Goal: Task Accomplishment & Management: Use online tool/utility

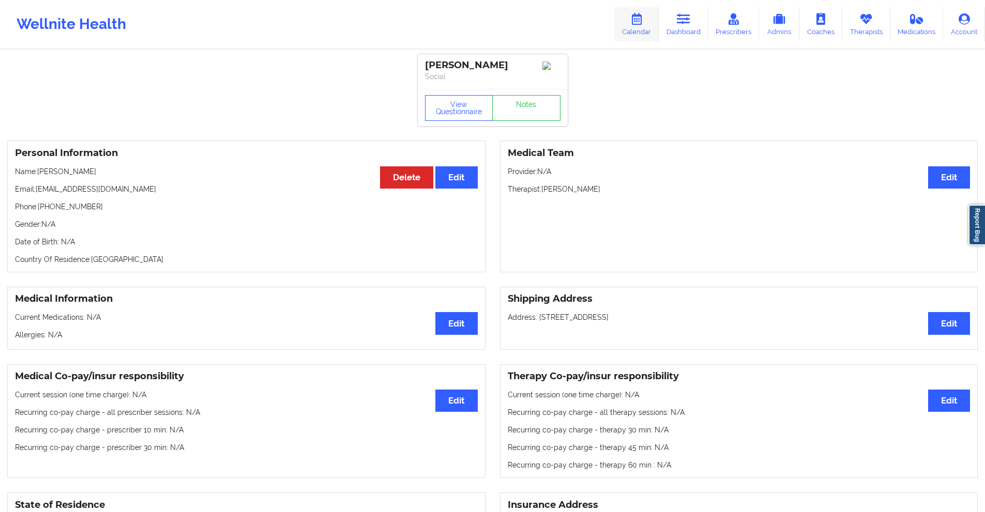
drag, startPoint x: 685, startPoint y: 19, endPoint x: 646, endPoint y: 34, distance: 42.1
click at [685, 19] on icon at bounding box center [683, 18] width 13 height 11
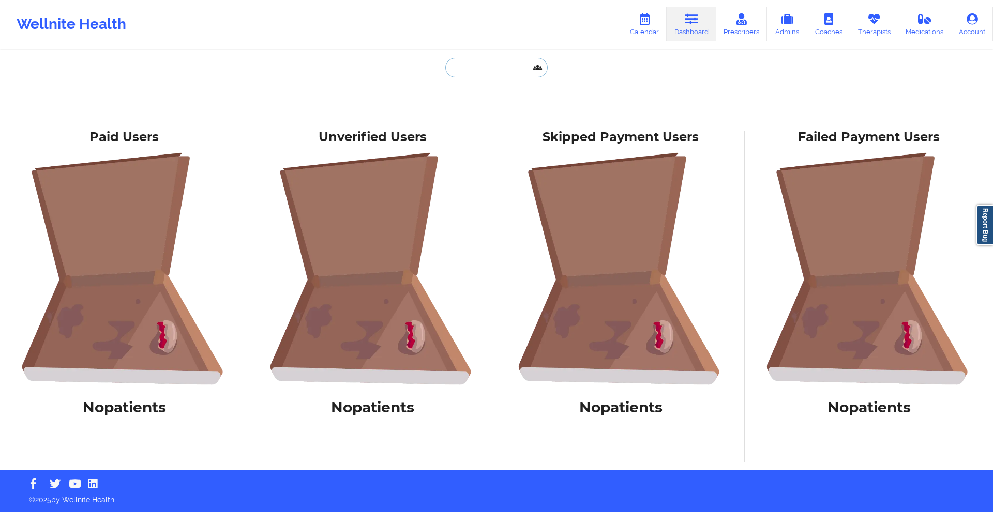
click at [511, 62] on input "text" at bounding box center [496, 68] width 102 height 20
paste input "[PERSON_NAME]"
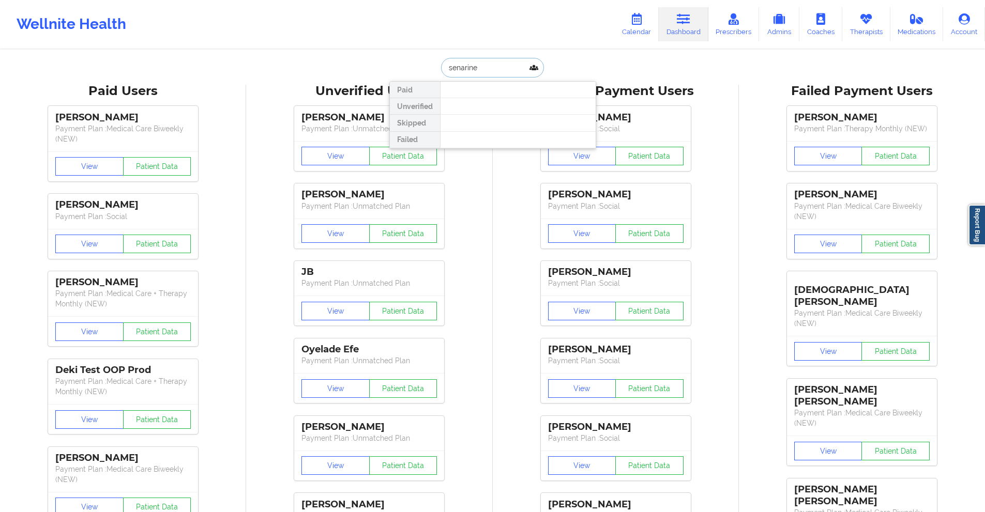
click at [514, 65] on input "senarine" at bounding box center [492, 68] width 102 height 20
type input "senari"
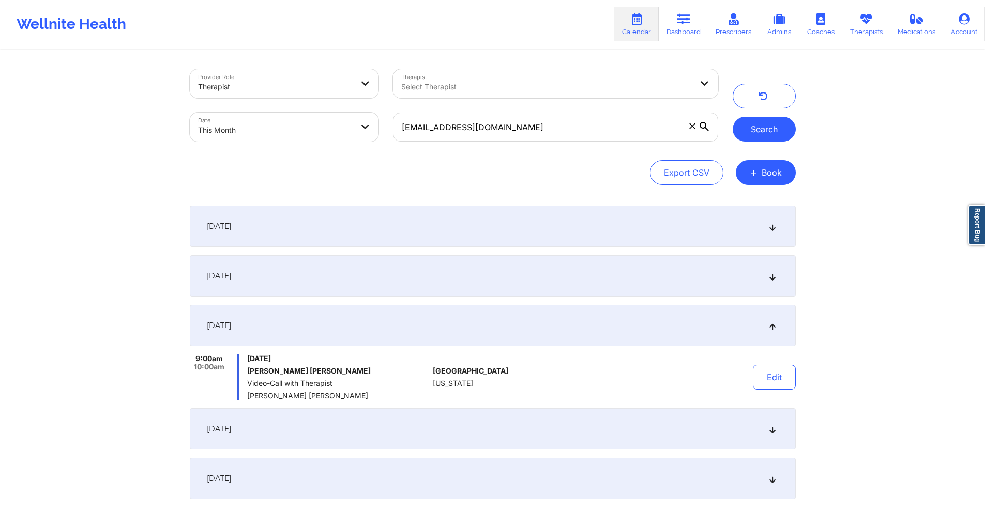
click at [773, 130] on button "Search" at bounding box center [764, 129] width 63 height 25
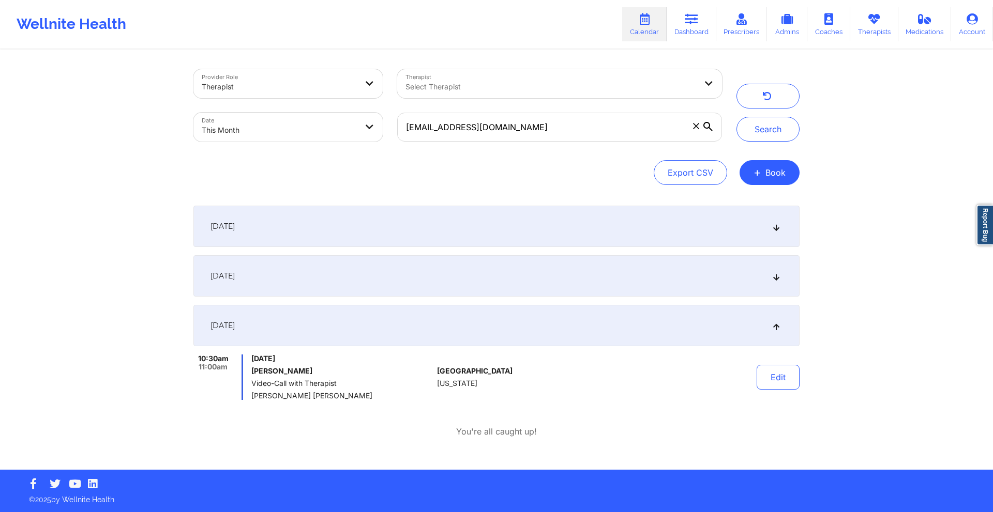
click at [505, 267] on div "September 22, 2025" at bounding box center [496, 275] width 606 height 41
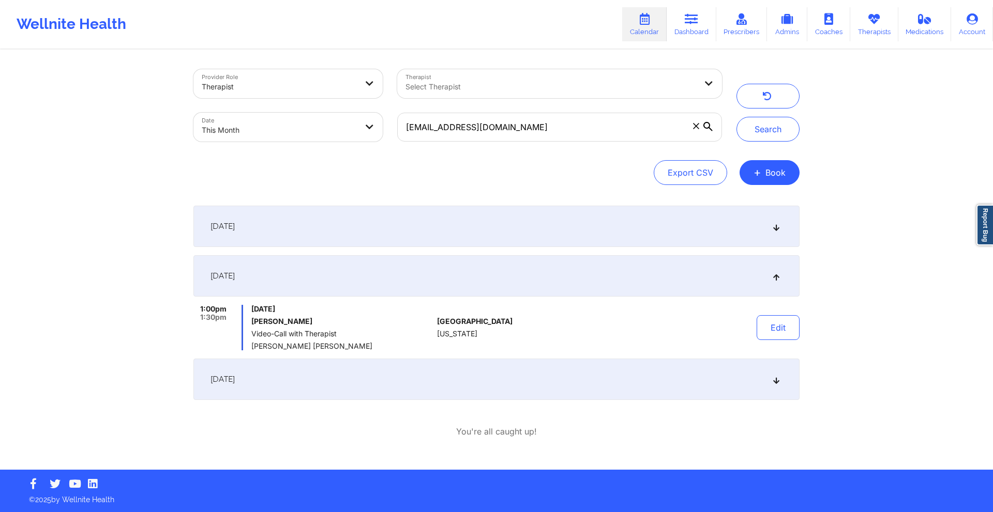
click at [362, 230] on div "September 18, 2025" at bounding box center [496, 226] width 606 height 41
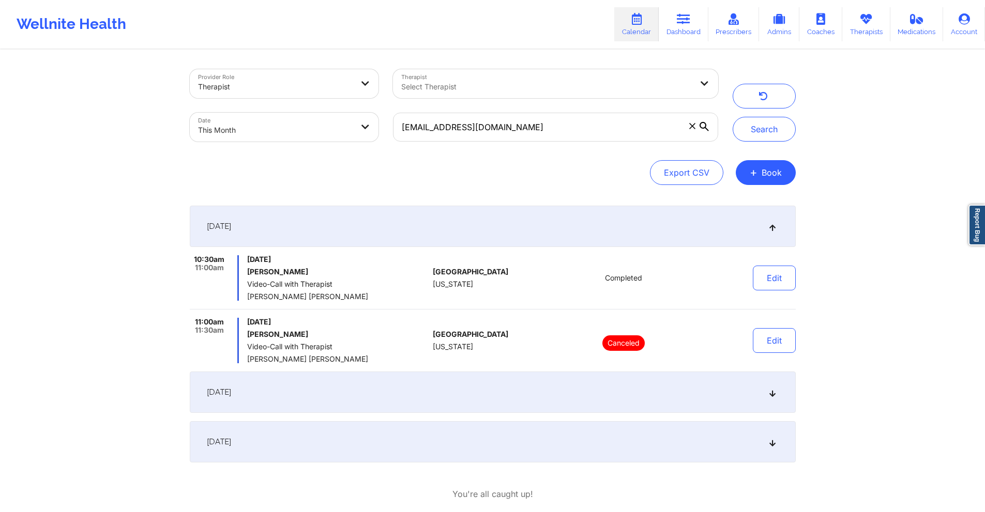
click at [367, 399] on div "September 22, 2025" at bounding box center [493, 392] width 606 height 41
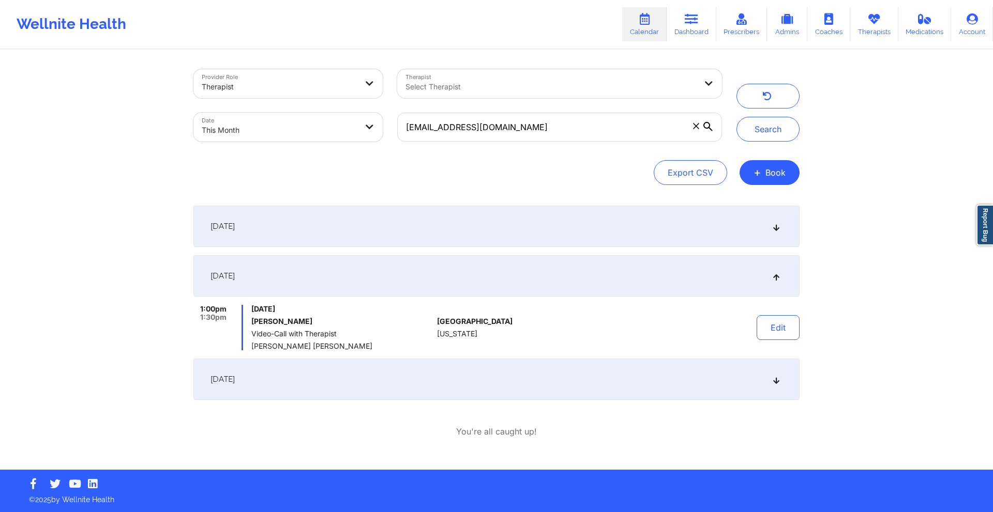
click at [379, 379] on div "September 25, 2025" at bounding box center [496, 379] width 606 height 41
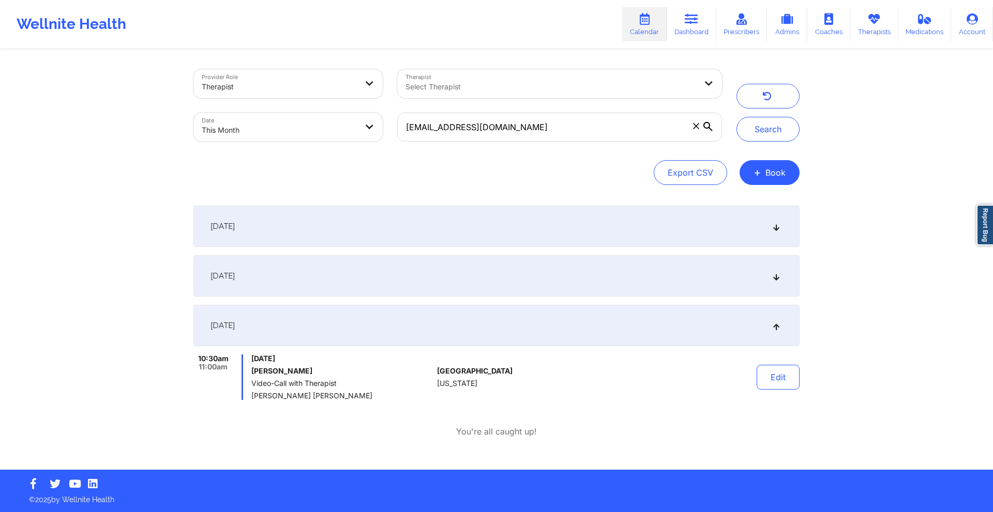
click at [370, 208] on div "September 18, 2025" at bounding box center [496, 226] width 606 height 41
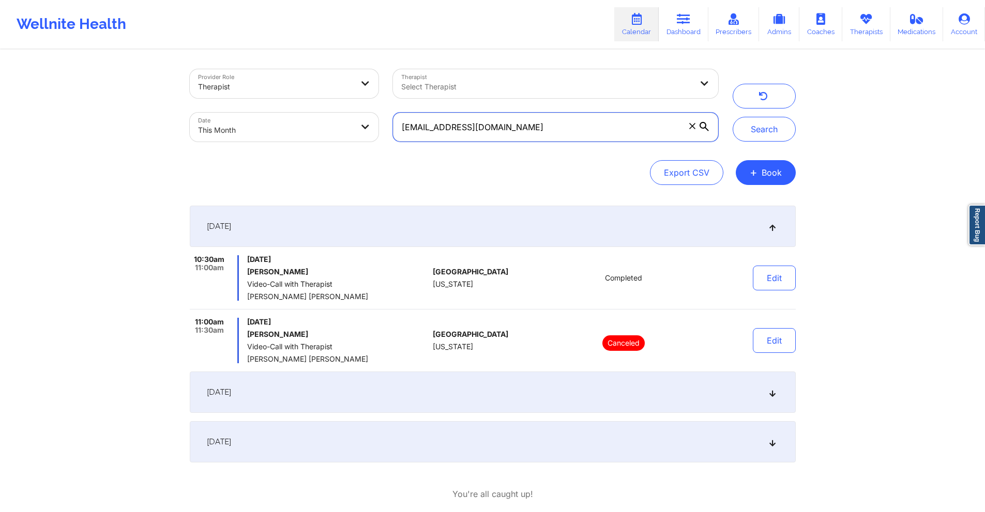
click at [436, 127] on input "victoriaseunarine@gmail.com" at bounding box center [555, 127] width 325 height 29
click at [436, 128] on input "victoriaseunarine@gmail.com" at bounding box center [555, 127] width 325 height 29
paste input "bgabrielanddondi@yahoo"
click at [759, 125] on button "Search" at bounding box center [764, 129] width 63 height 25
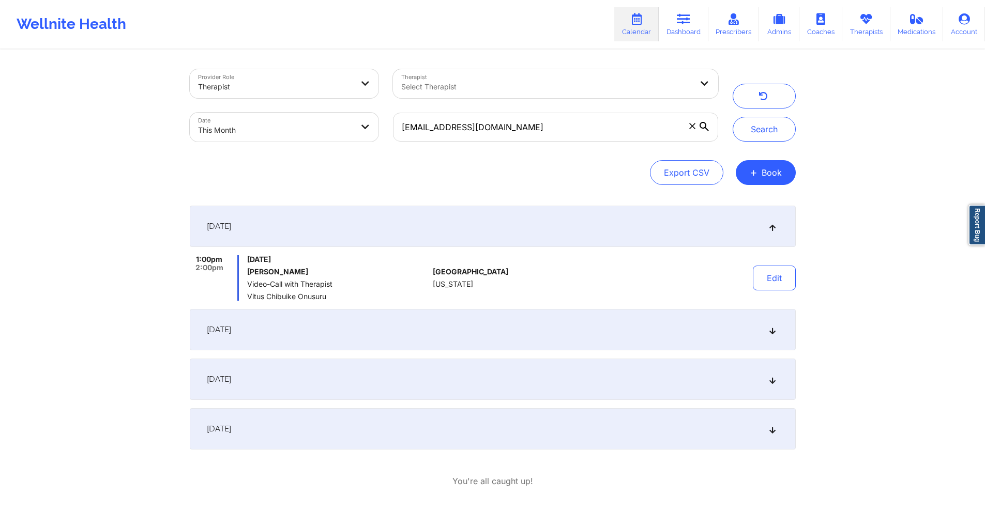
click at [397, 376] on div "September 21, 2025" at bounding box center [493, 379] width 606 height 41
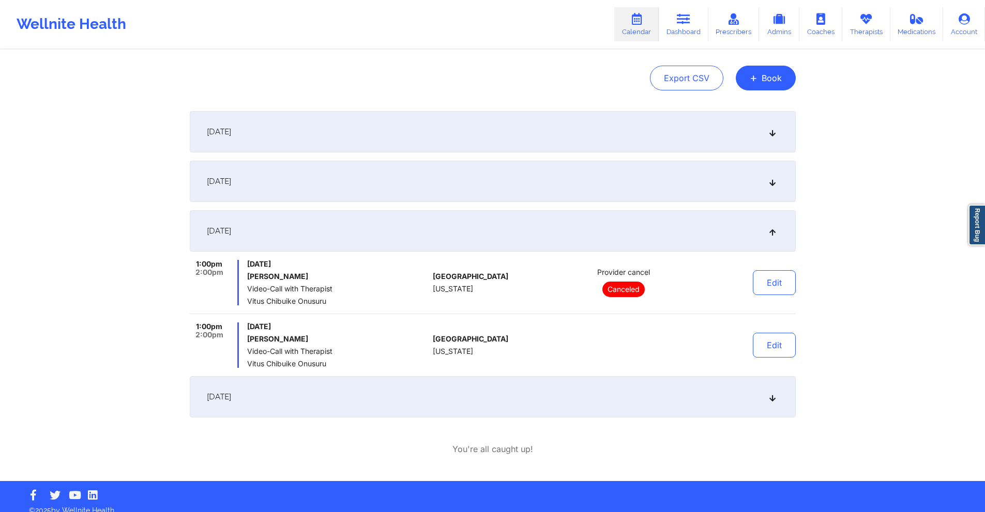
scroll to position [105, 0]
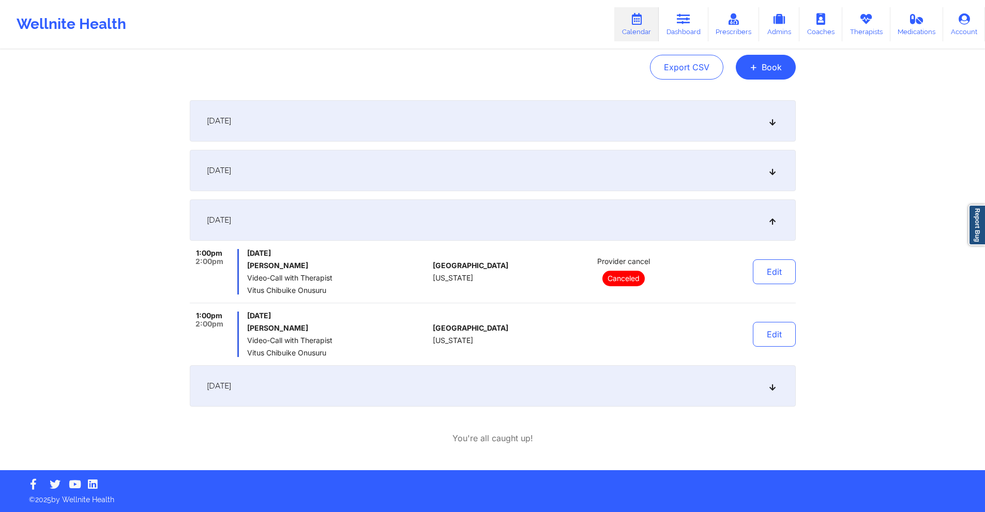
click at [395, 377] on div "September 28, 2025" at bounding box center [493, 386] width 606 height 41
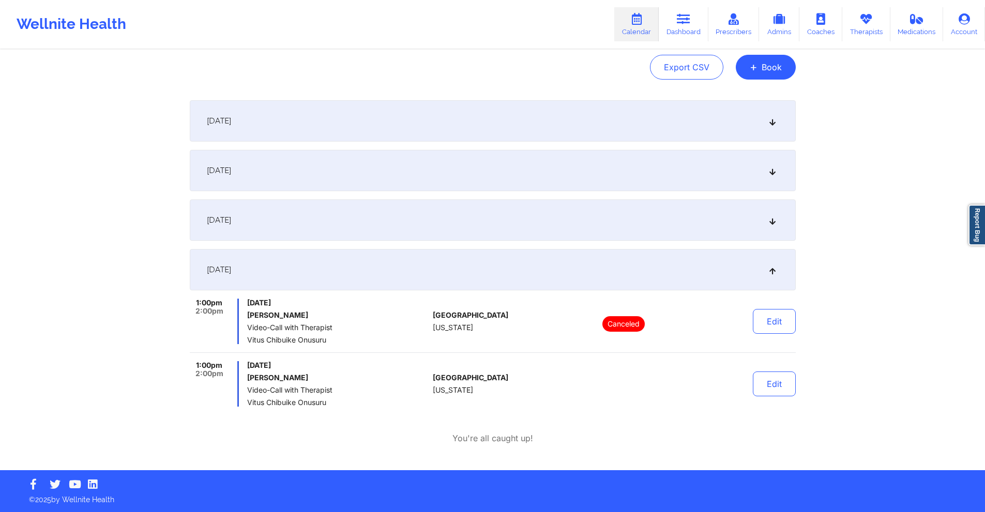
click at [404, 203] on div "September 21, 2025" at bounding box center [493, 220] width 606 height 41
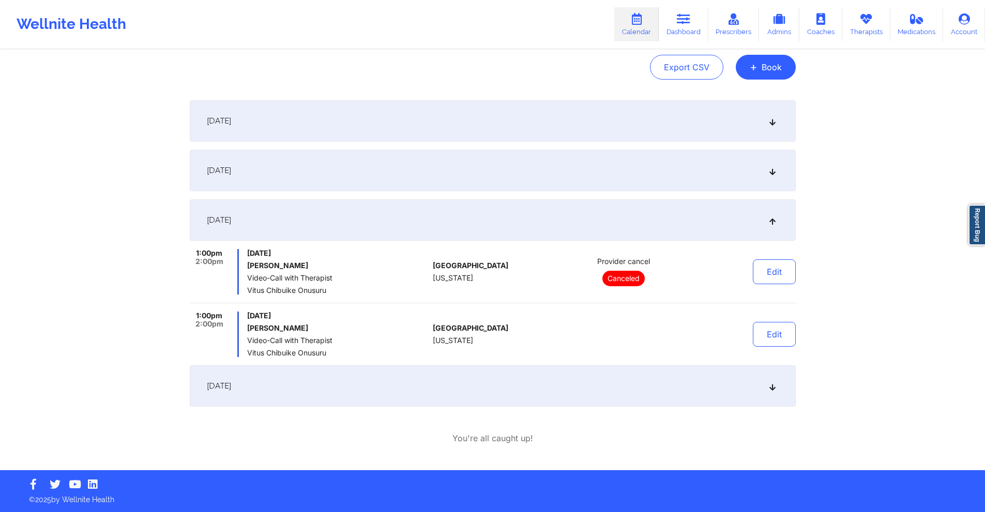
click at [405, 167] on div "September 14, 2025" at bounding box center [493, 170] width 606 height 41
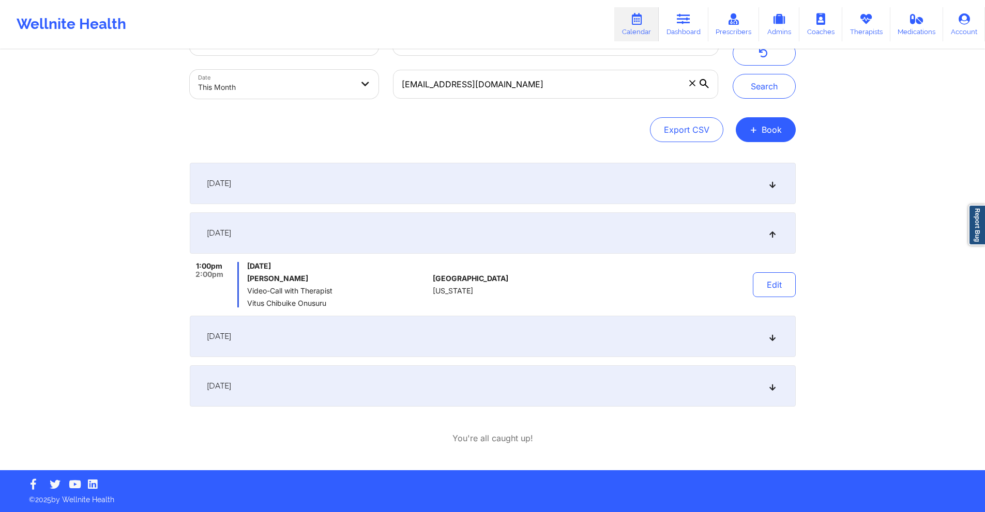
scroll to position [43, 0]
click at [450, 90] on input "bgabrielanddondi@yahoo.com" at bounding box center [555, 84] width 325 height 29
paste input "kevinmbay15@gmail"
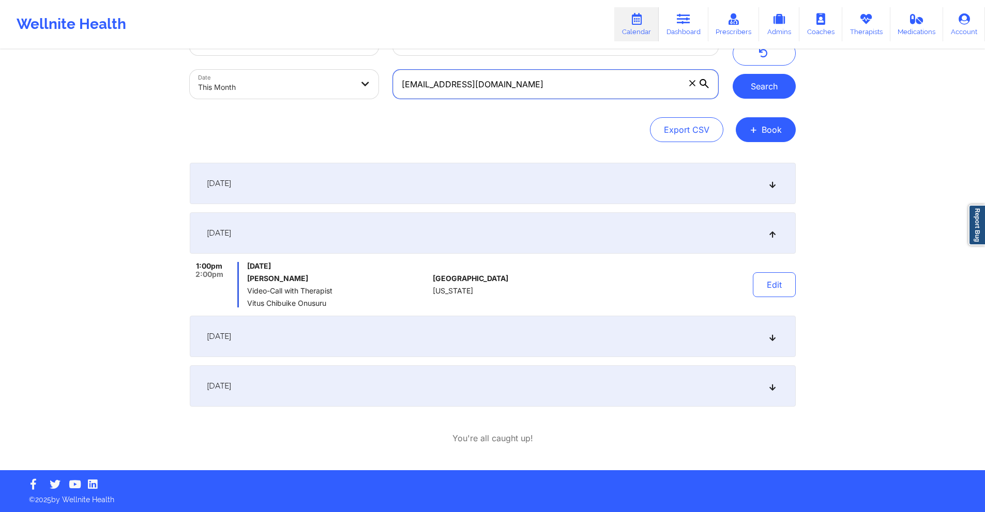
type input "kevinmbay15@gmail.com"
click at [763, 88] on button "Search" at bounding box center [764, 86] width 63 height 25
click at [465, 178] on div "September 5, 2025" at bounding box center [493, 183] width 606 height 41
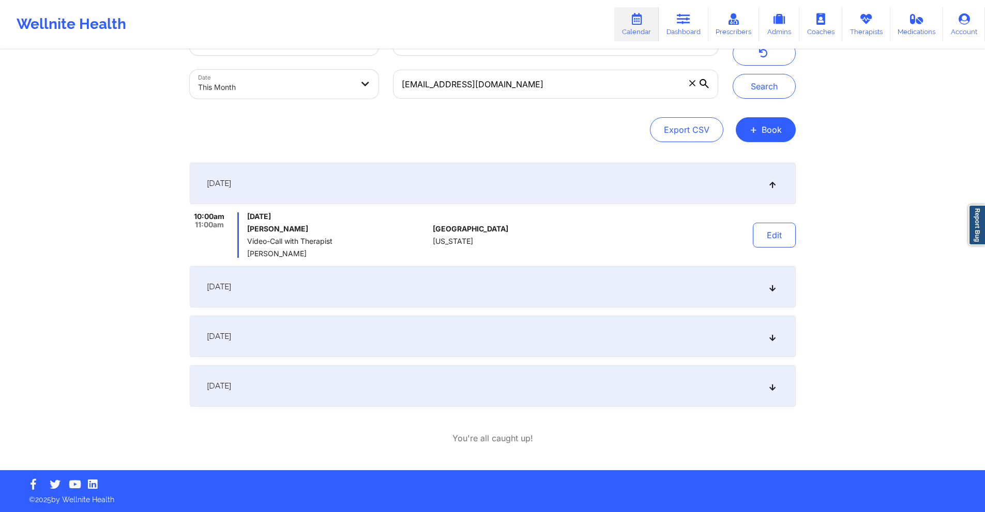
click at [473, 294] on div "September 12, 2025" at bounding box center [493, 286] width 606 height 41
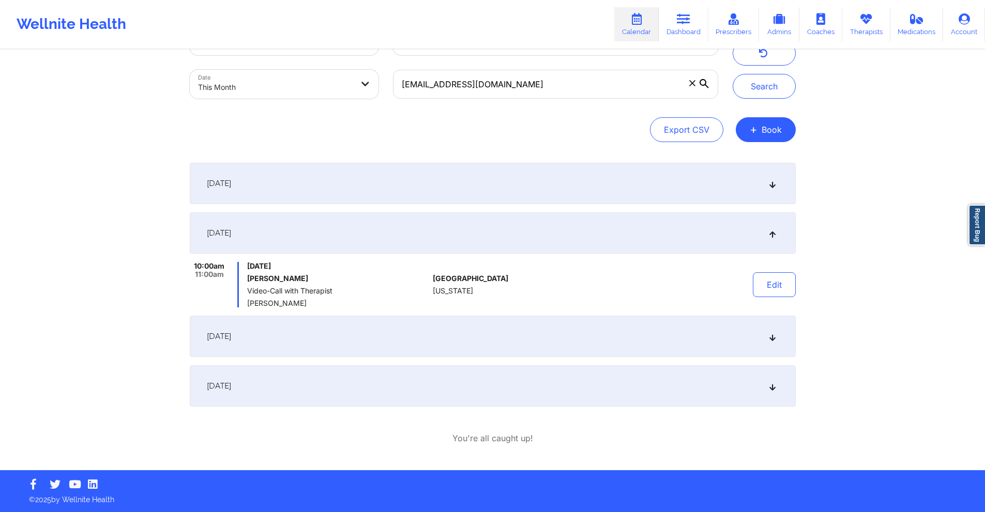
click at [468, 330] on div "September 19, 2025" at bounding box center [493, 336] width 606 height 41
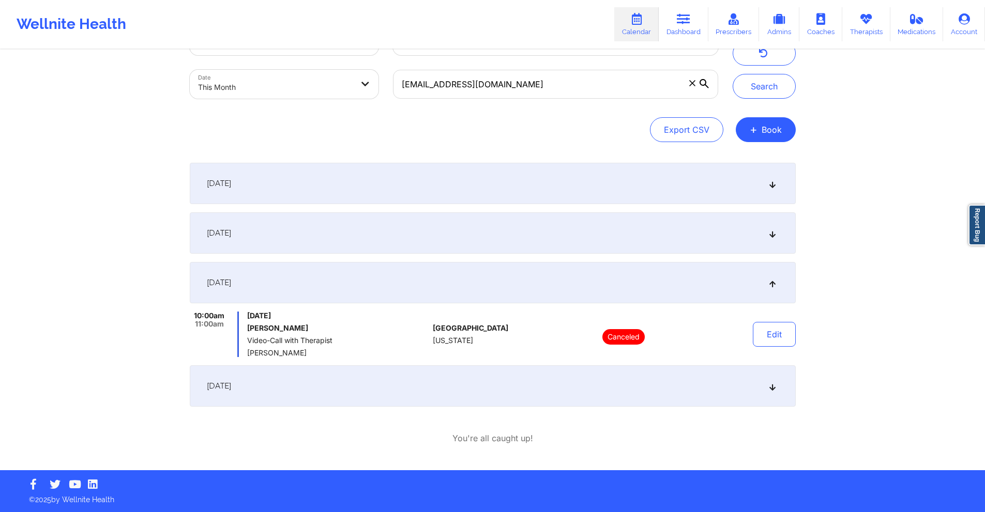
click at [452, 384] on div "September 26, 2025" at bounding box center [493, 386] width 606 height 41
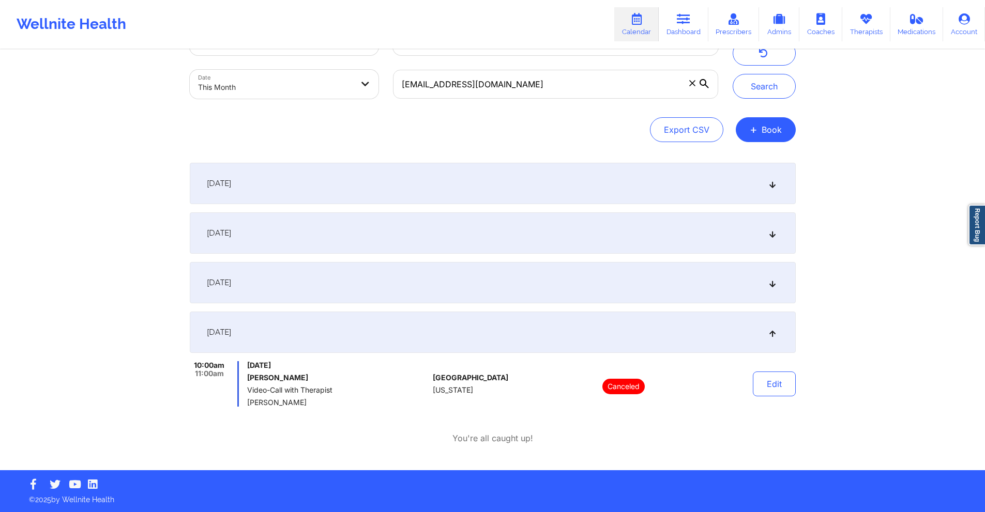
click at [309, 81] on body "Wellnite Health Calendar Dashboard Prescribers Admins Coaches Therapists Medica…" at bounding box center [492, 213] width 985 height 512
select select "2025-8"
select select "2025-9"
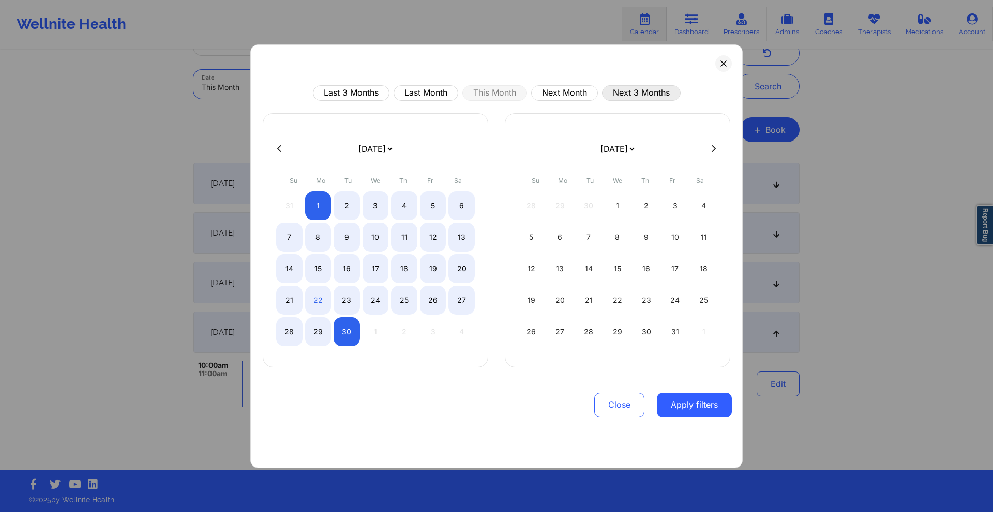
click at [615, 94] on button "Next 3 Months" at bounding box center [641, 93] width 79 height 16
select select "2025-9"
select select "2025-10"
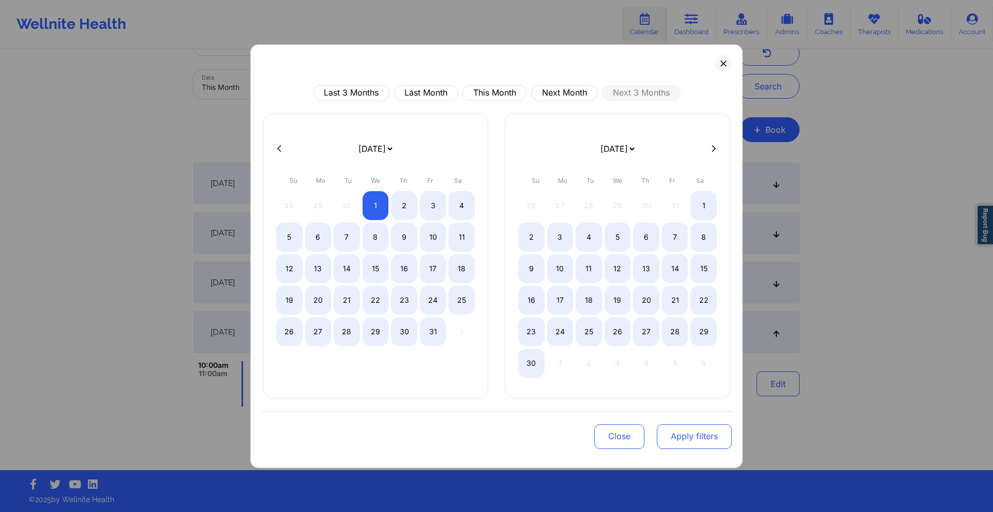
click at [707, 434] on button "Apply filters" at bounding box center [694, 436] width 75 height 25
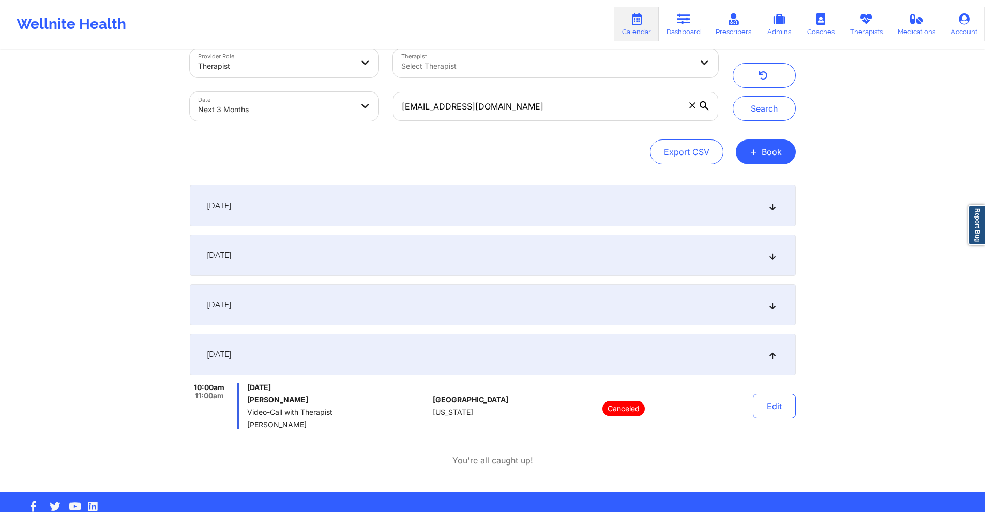
scroll to position [0, 0]
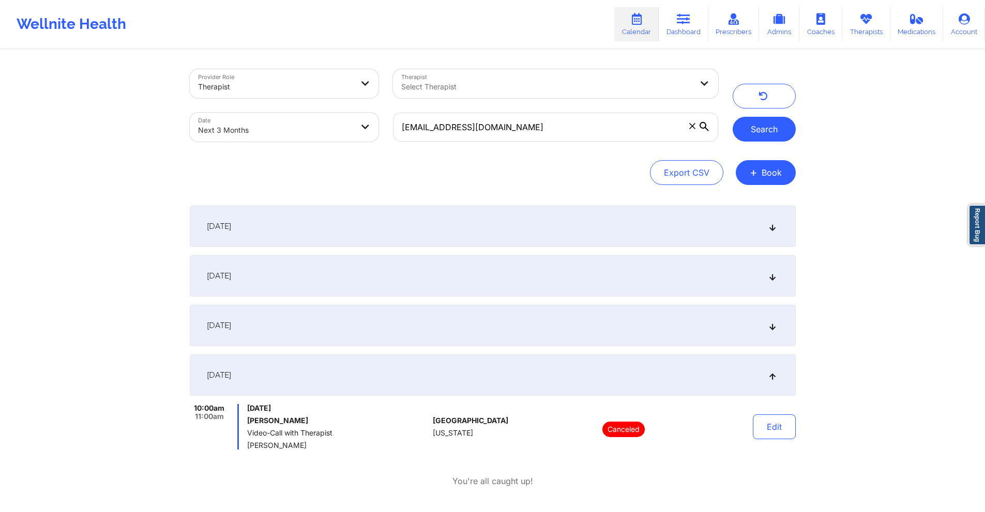
click at [759, 132] on button "Search" at bounding box center [764, 129] width 63 height 25
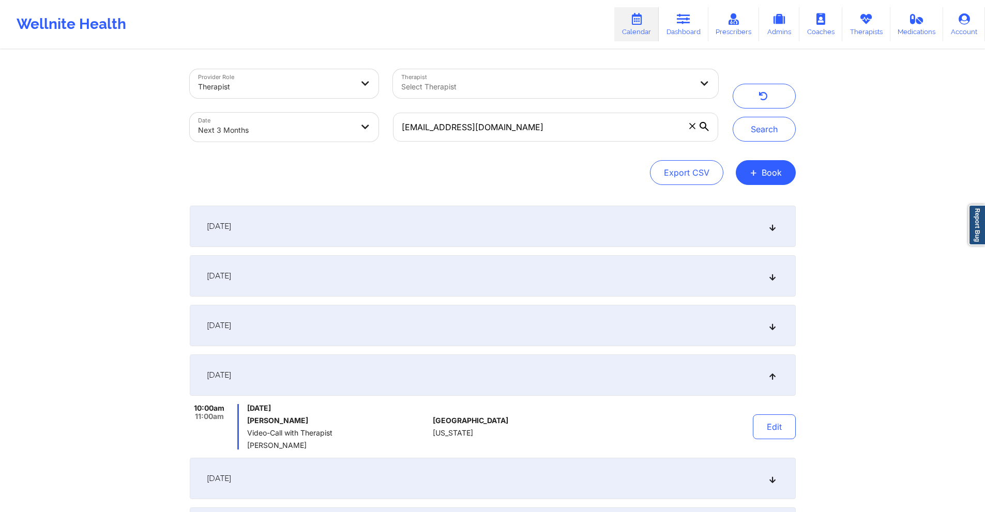
click at [510, 223] on div "October 3, 2025" at bounding box center [493, 226] width 606 height 41
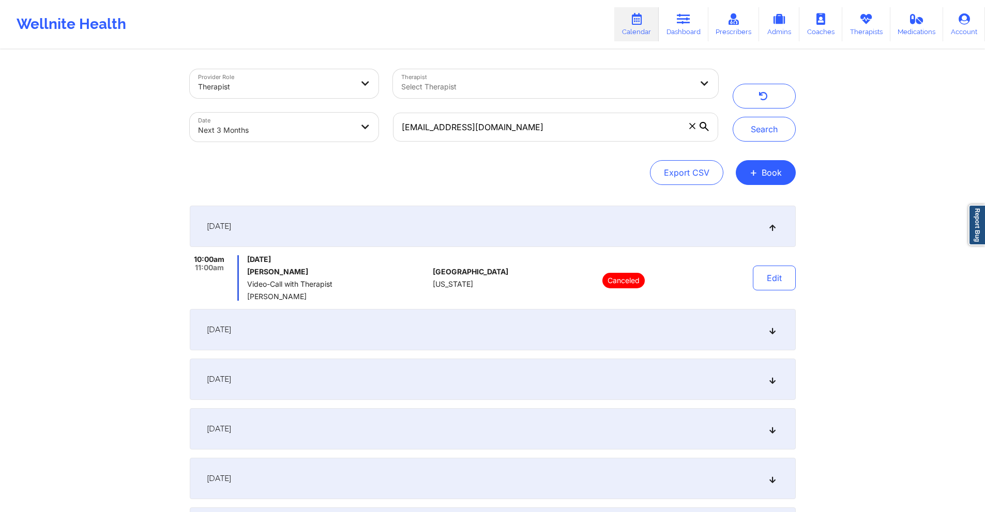
scroll to position [103, 0]
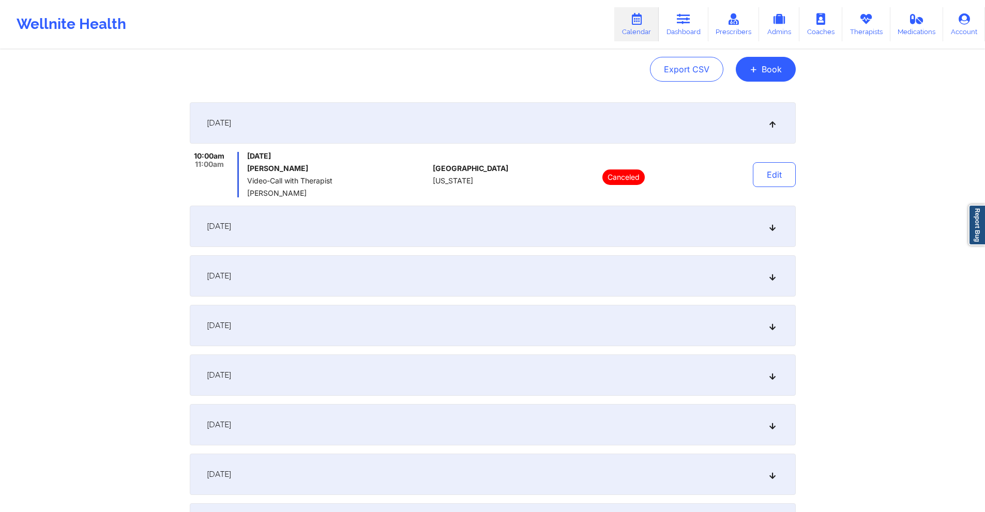
click at [510, 240] on div "October 10, 2025" at bounding box center [493, 226] width 606 height 41
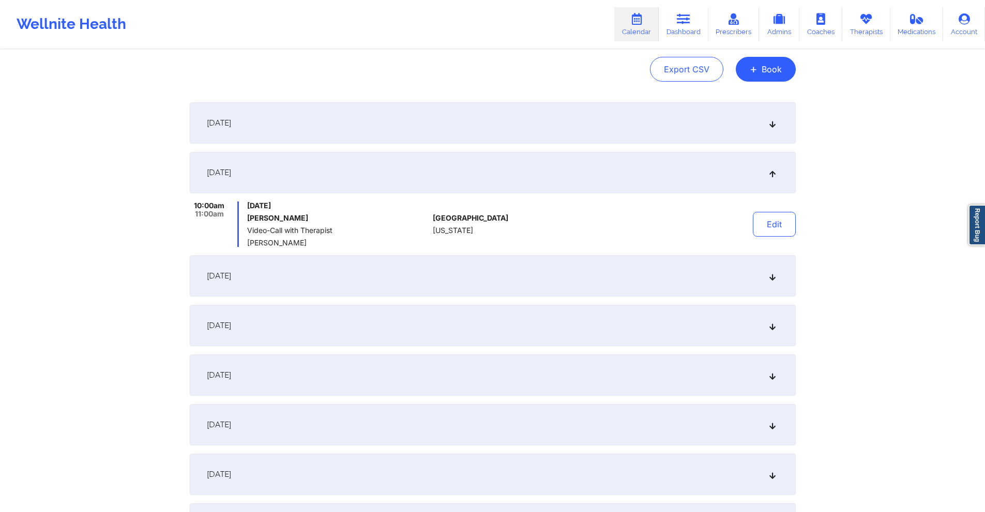
click at [510, 275] on div "October 17, 2025" at bounding box center [493, 275] width 606 height 41
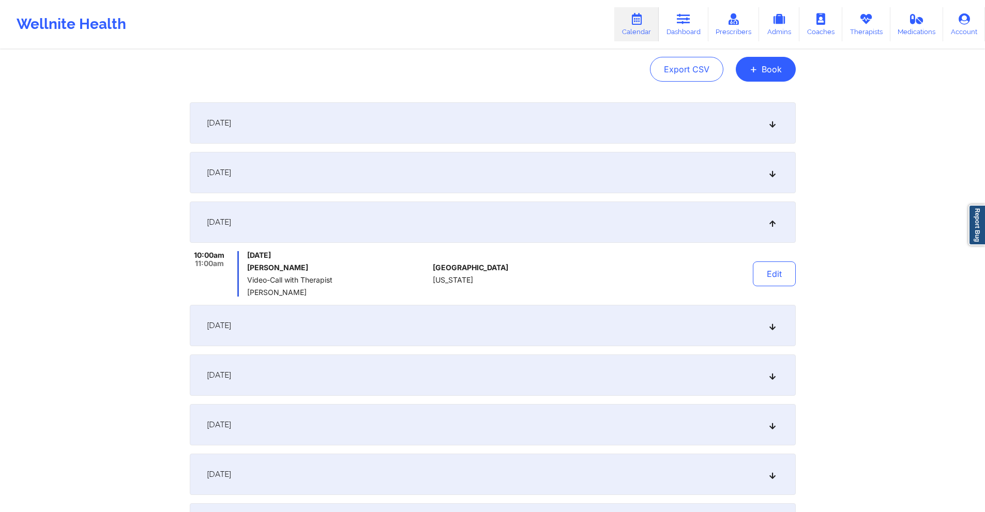
click at [484, 327] on div "October 24, 2025" at bounding box center [493, 325] width 606 height 41
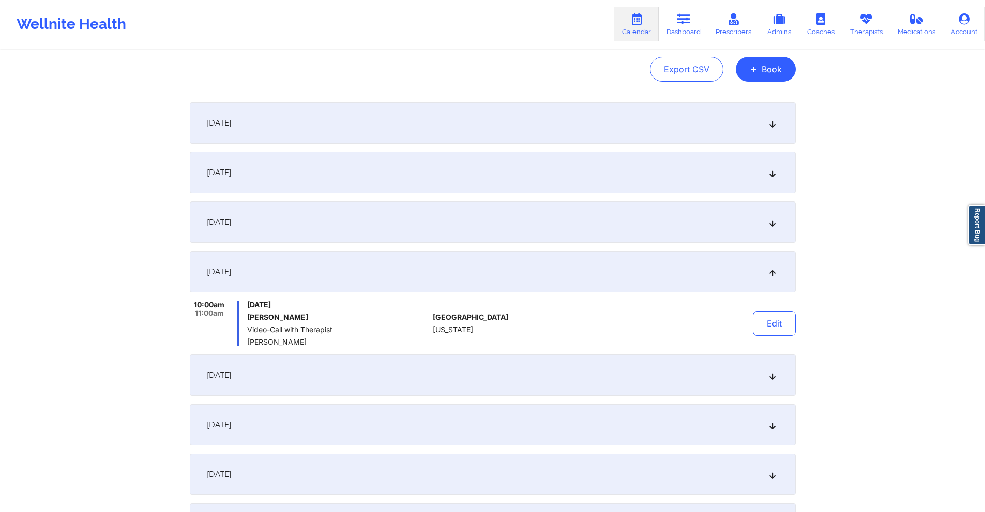
click at [490, 370] on div "October 31, 2025" at bounding box center [493, 375] width 606 height 41
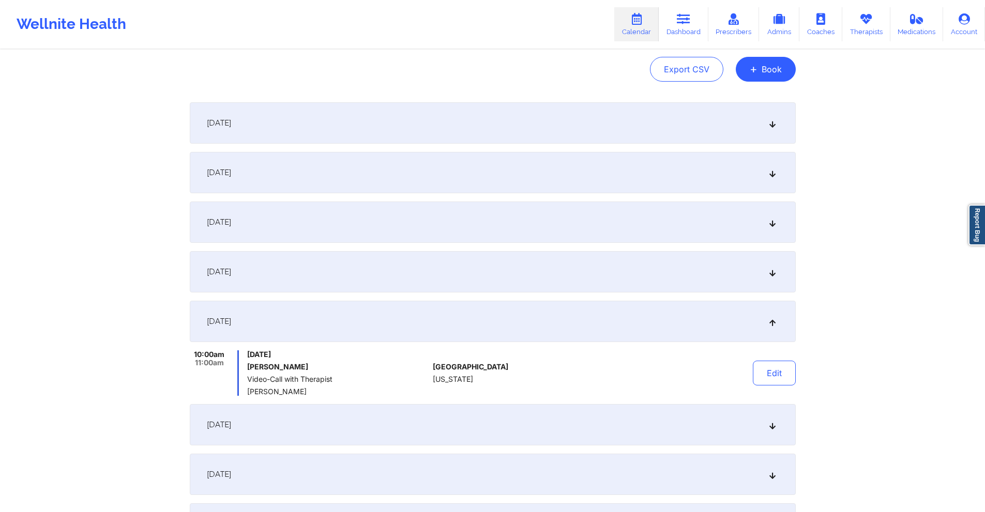
click at [477, 438] on div "November 7, 2025" at bounding box center [493, 424] width 606 height 41
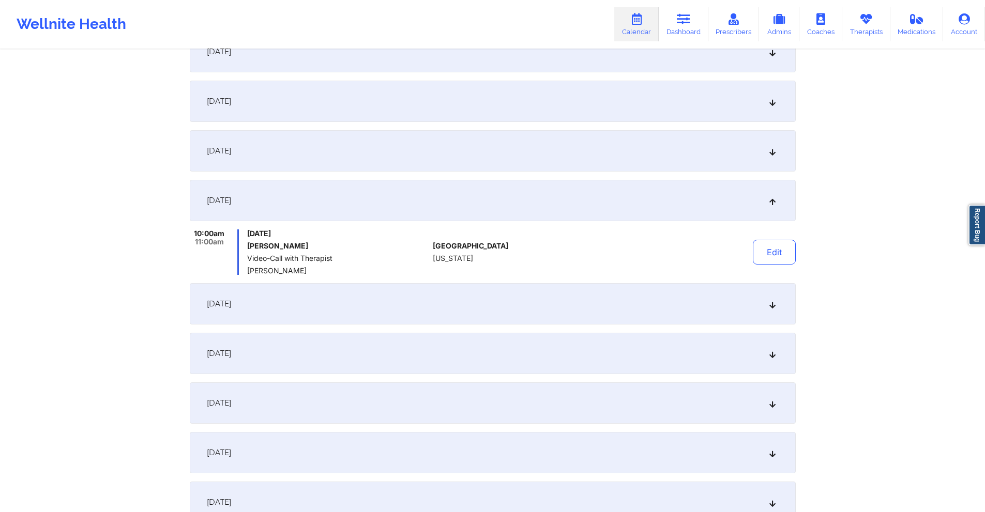
scroll to position [310, 0]
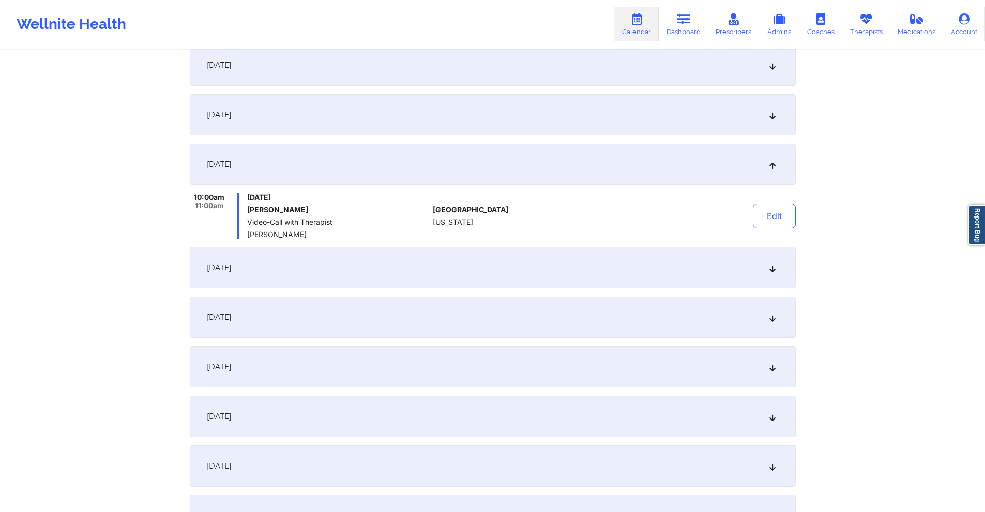
click at [464, 265] on div "November 14, 2025" at bounding box center [493, 267] width 606 height 41
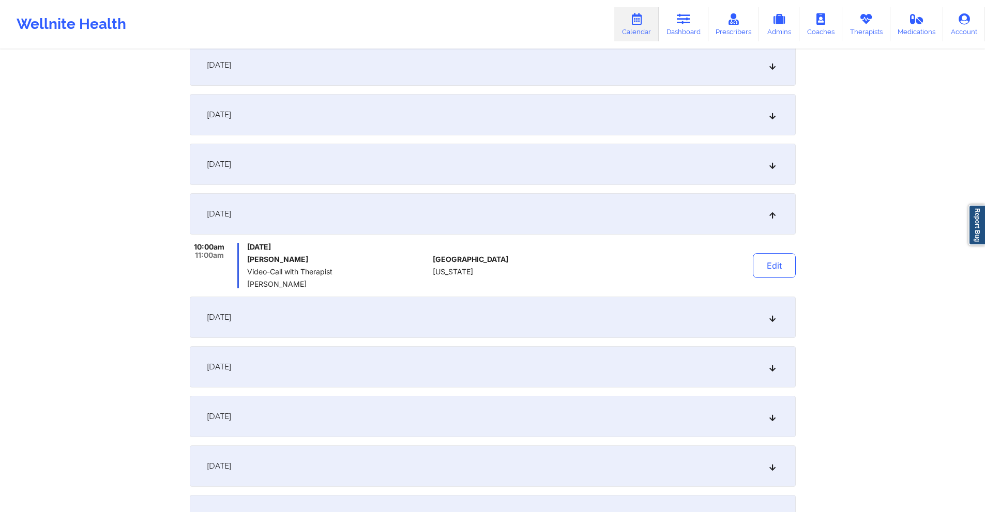
click at [467, 300] on div "November 21, 2025" at bounding box center [493, 317] width 606 height 41
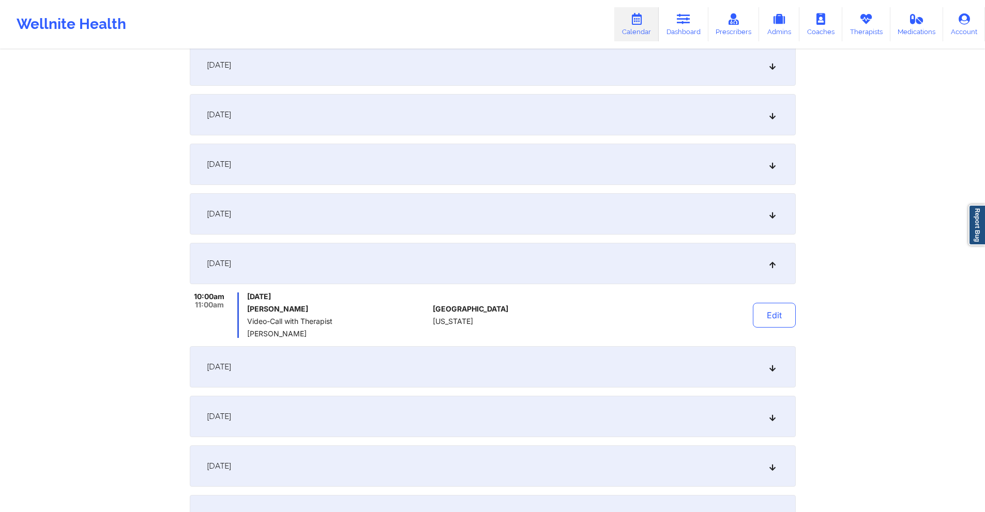
click at [474, 361] on div "November 28, 2025" at bounding box center [493, 366] width 606 height 41
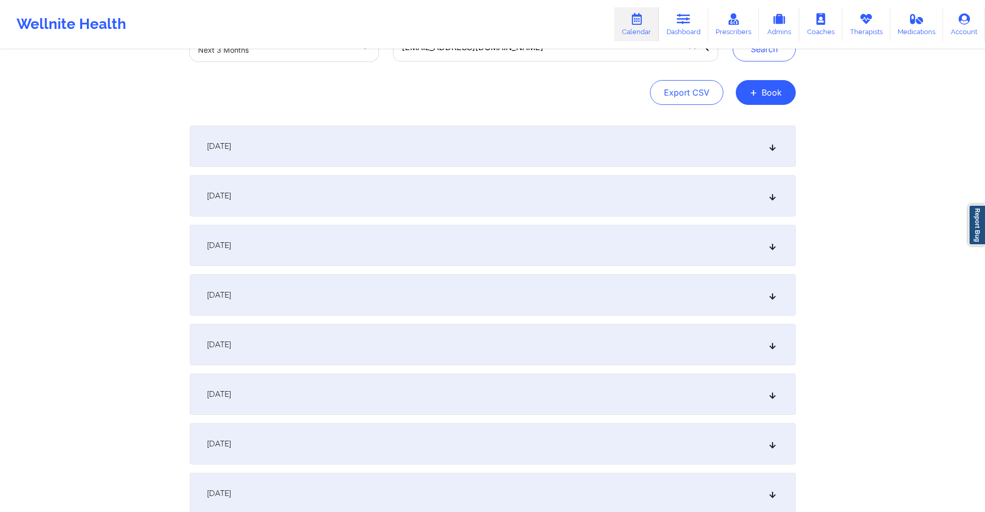
scroll to position [0, 0]
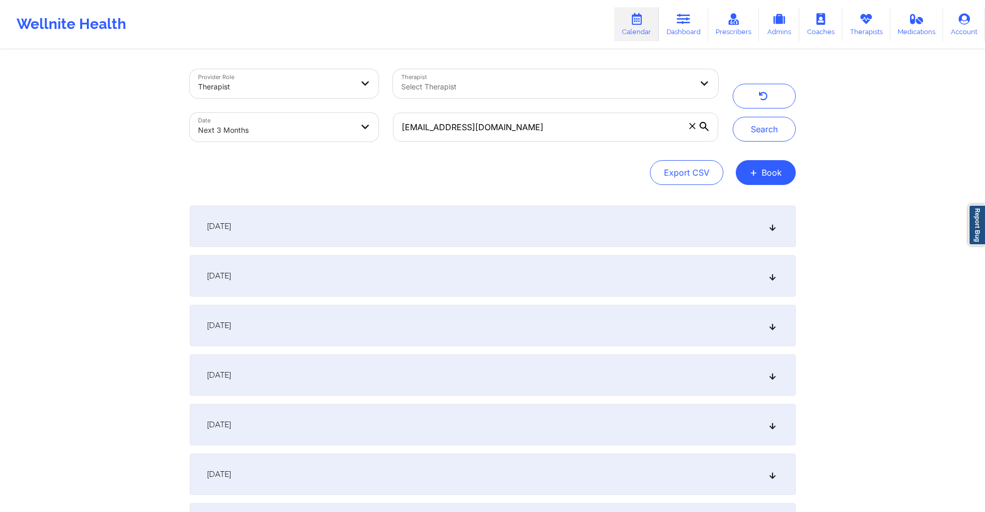
click at [326, 130] on body "Wellnite Health Calendar Dashboard Prescribers Admins Coaches Therapists Medica…" at bounding box center [492, 256] width 985 height 512
select select "2025-9"
select select "2025-10"
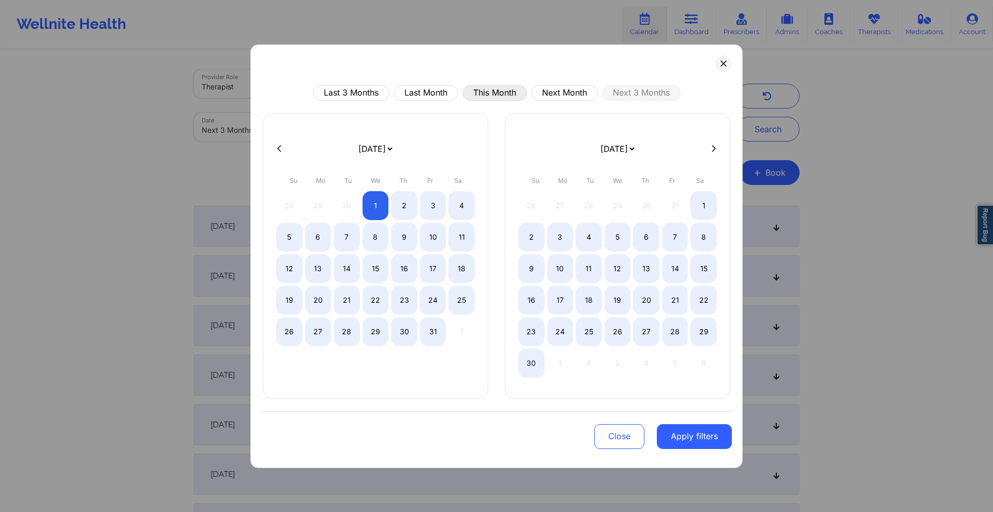
click at [499, 95] on button "This Month" at bounding box center [494, 93] width 65 height 16
select select "2025-8"
select select "2025-9"
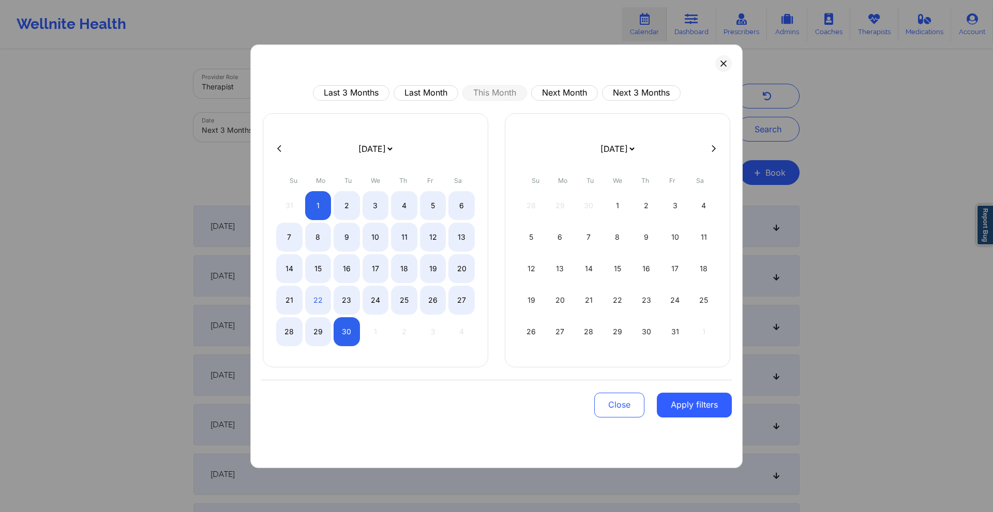
drag, startPoint x: 691, startPoint y: 404, endPoint x: 701, endPoint y: 385, distance: 21.5
click at [697, 391] on div "Close Apply filters" at bounding box center [496, 404] width 470 height 48
drag, startPoint x: 682, startPoint y: 400, endPoint x: 682, endPoint y: 386, distance: 14.0
click at [682, 398] on button "Apply filters" at bounding box center [694, 405] width 75 height 25
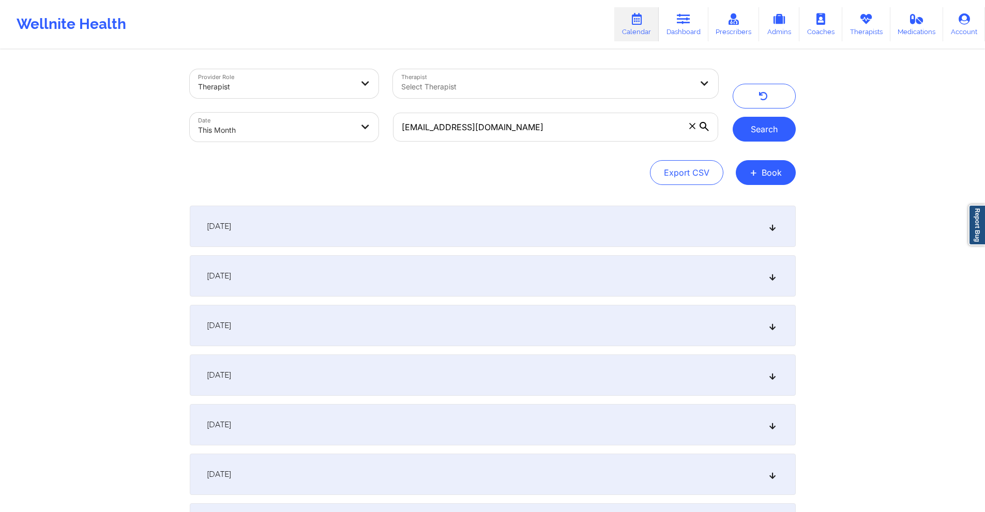
click at [765, 131] on button "Search" at bounding box center [764, 129] width 63 height 25
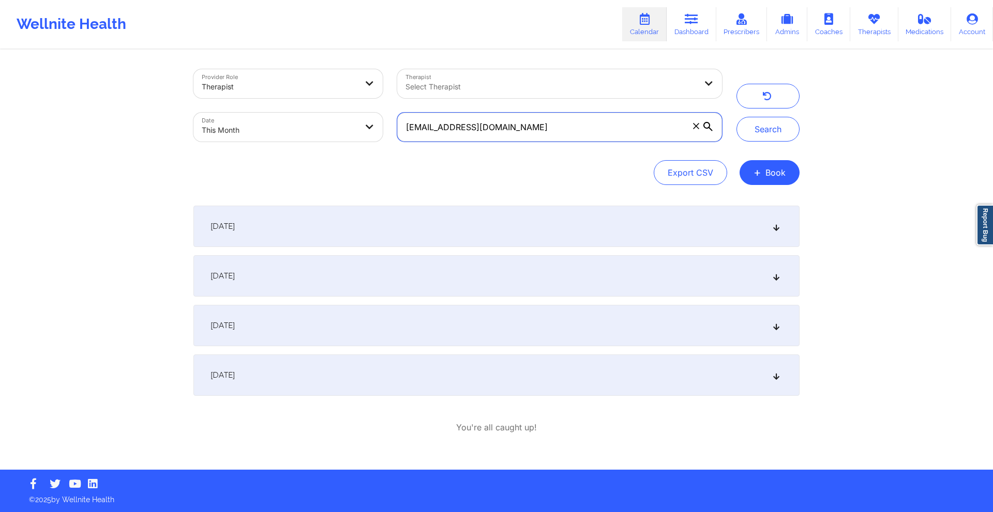
click at [522, 135] on input "kevinmbay15@gmail.com" at bounding box center [559, 127] width 325 height 29
click at [522, 134] on input "kevinmbay15@gmail.com" at bounding box center [559, 127] width 325 height 29
paste input "bayareamom93"
type input "bayareamom93@gmail.com"
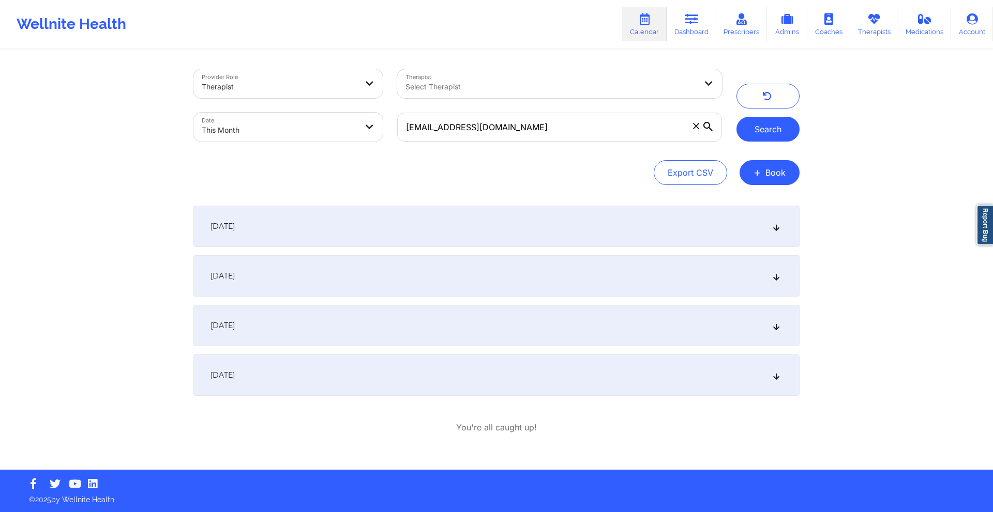
click at [765, 127] on button "Search" at bounding box center [767, 129] width 63 height 25
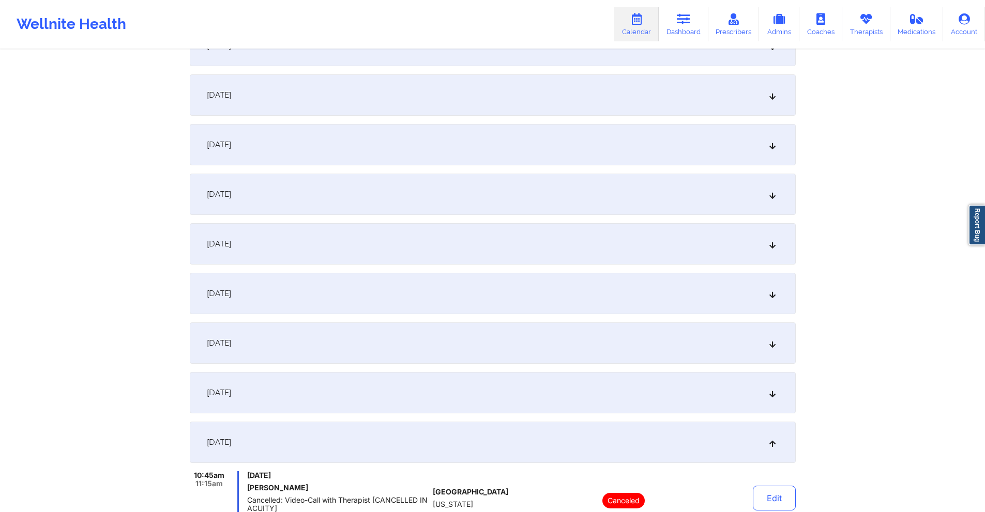
scroll to position [207, 0]
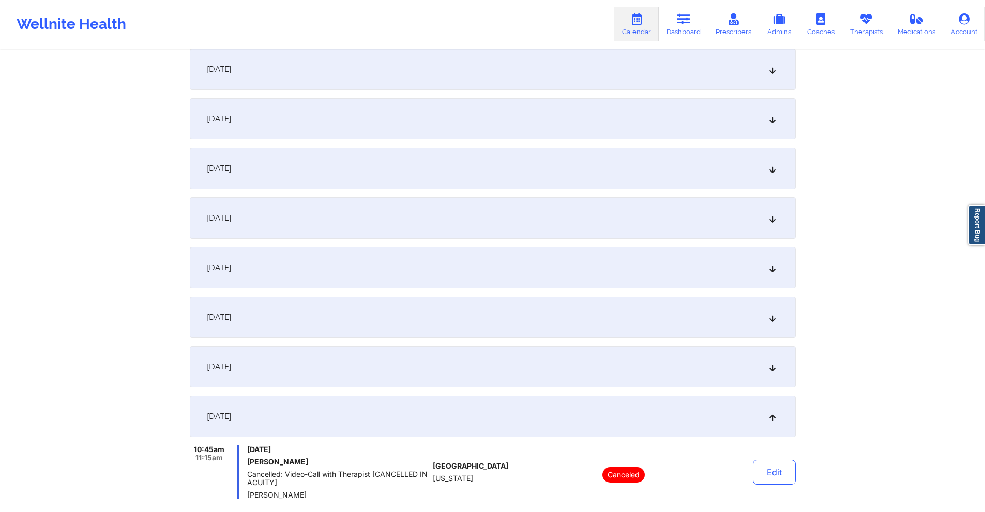
click at [324, 358] on div "September 26, 2025" at bounding box center [493, 366] width 606 height 41
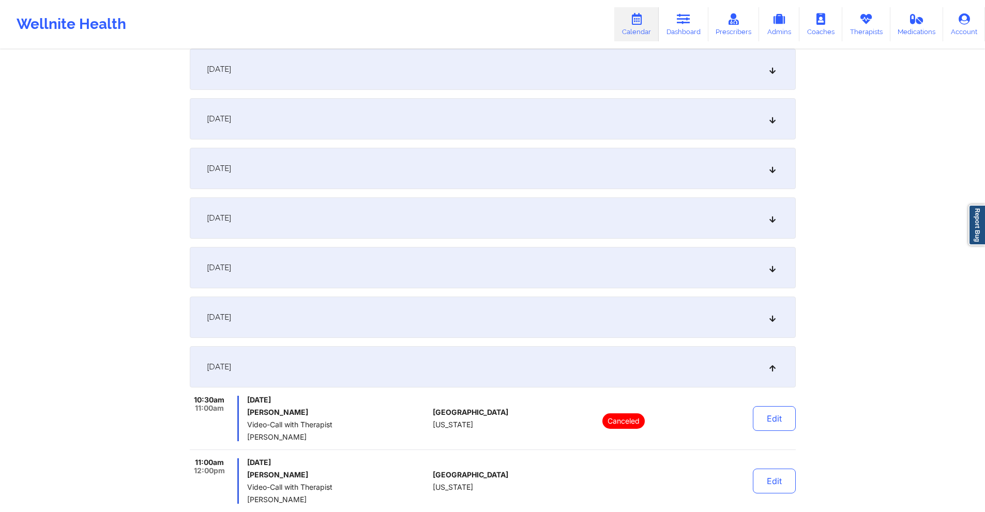
click at [357, 311] on div "September 22, 2025" at bounding box center [493, 317] width 606 height 41
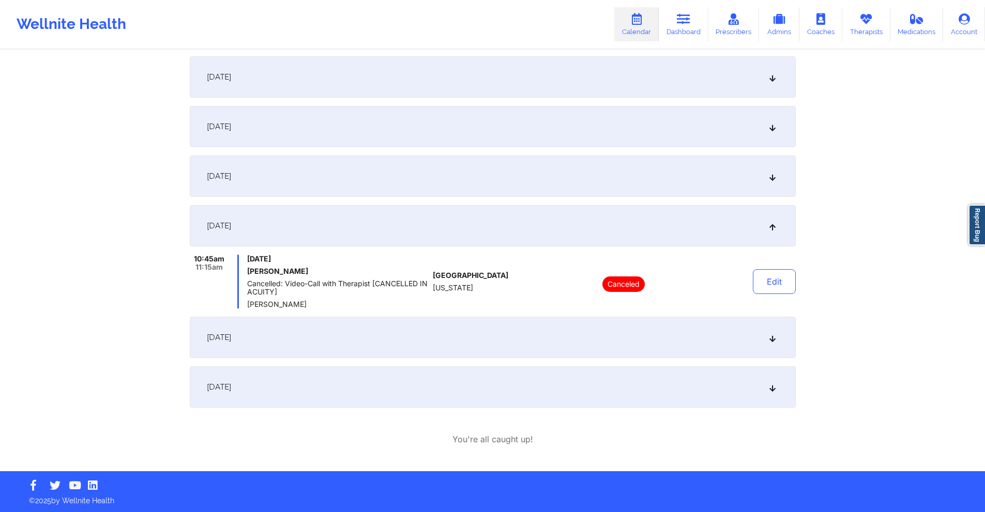
scroll to position [299, 0]
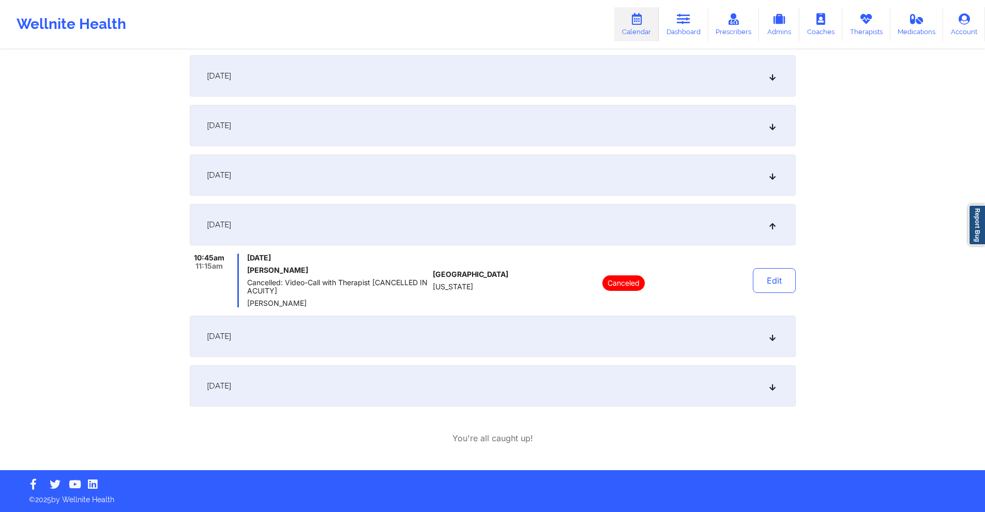
click at [372, 324] on div "September 26, 2025" at bounding box center [493, 336] width 606 height 41
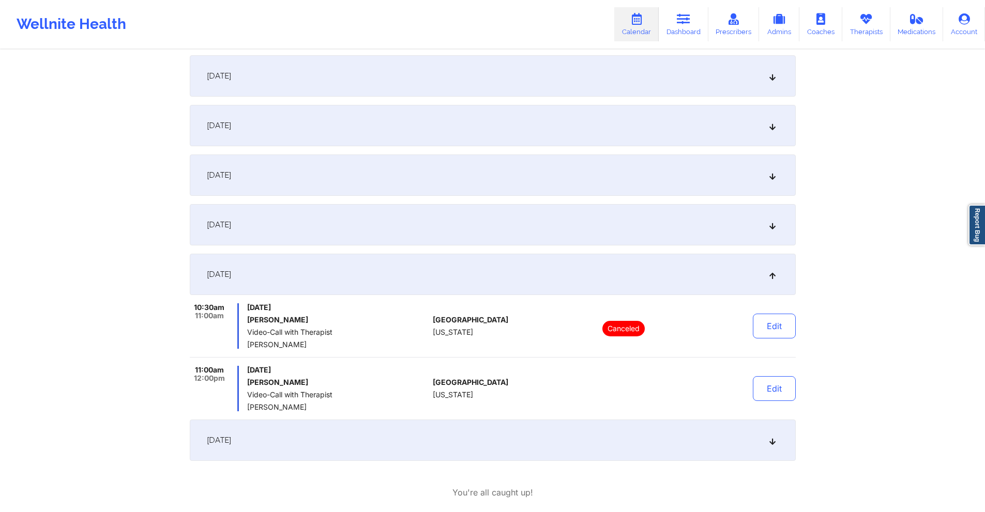
click at [358, 178] on div "September 19, 2025" at bounding box center [493, 175] width 606 height 41
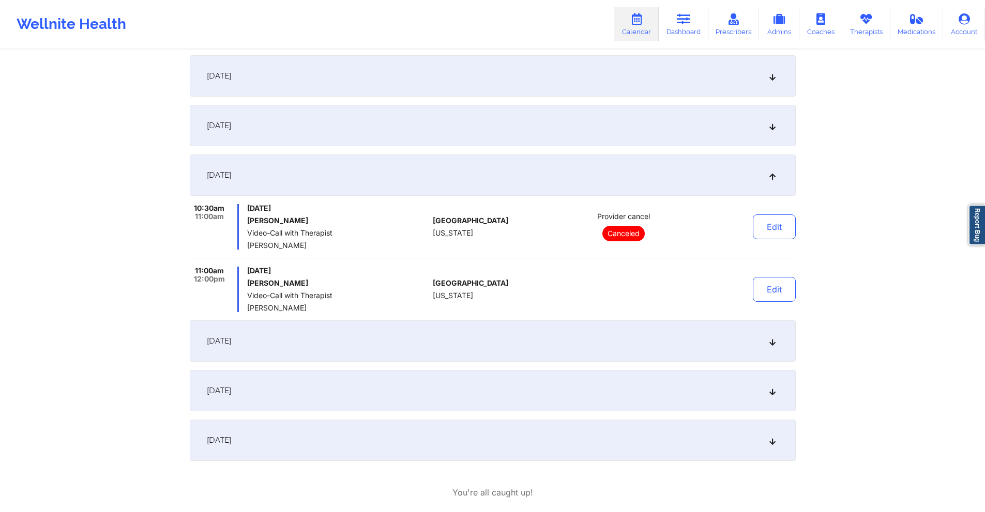
click at [470, 339] on div "September 22, 2025" at bounding box center [493, 341] width 606 height 41
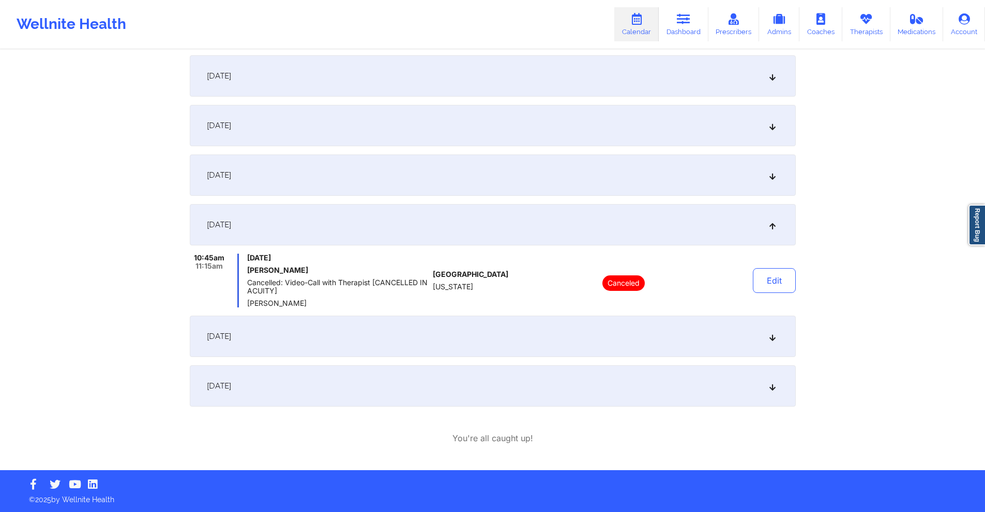
click at [469, 399] on div "September 29, 2025" at bounding box center [493, 386] width 606 height 41
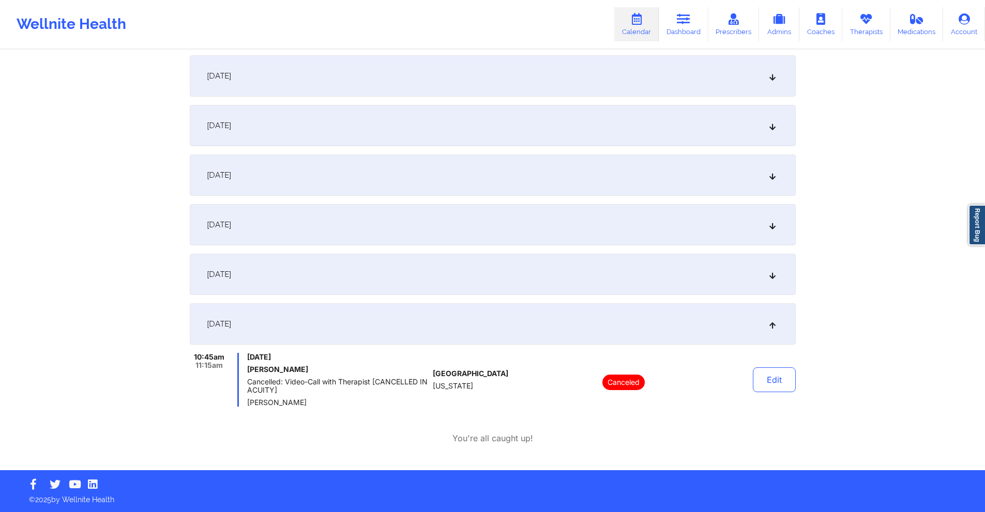
click at [439, 279] on div "September 26, 2025" at bounding box center [493, 274] width 606 height 41
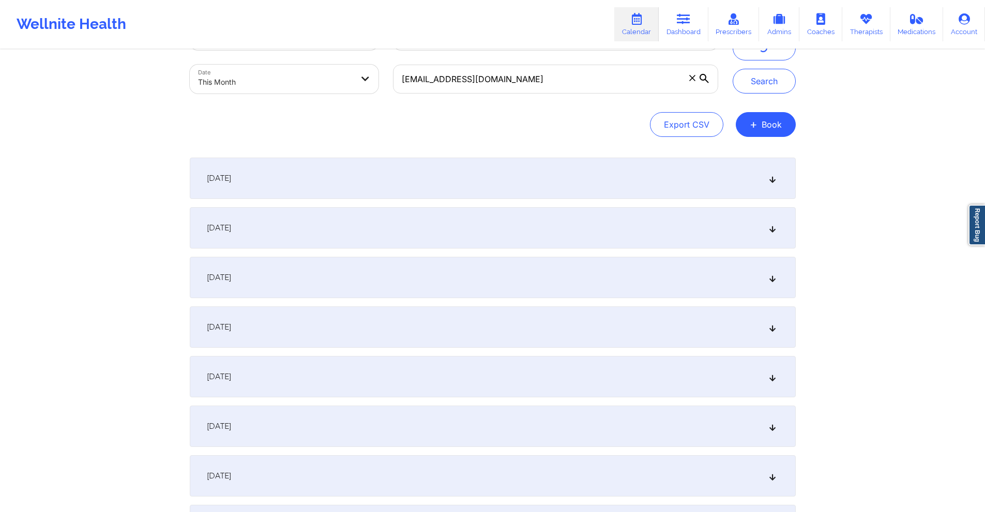
scroll to position [41, 0]
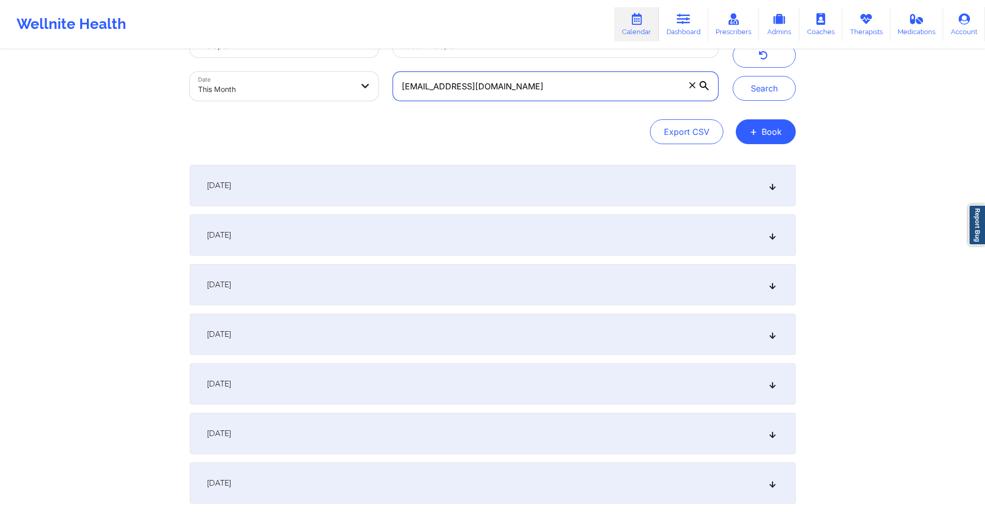
click at [565, 86] on input "bayareamom93@gmail.com" at bounding box center [555, 86] width 325 height 29
click at [326, 89] on body "Wellnite Health Calendar Dashboard Prescribers Admins Coaches Therapists Medica…" at bounding box center [492, 215] width 985 height 512
select select "2025-8"
select select "2025-9"
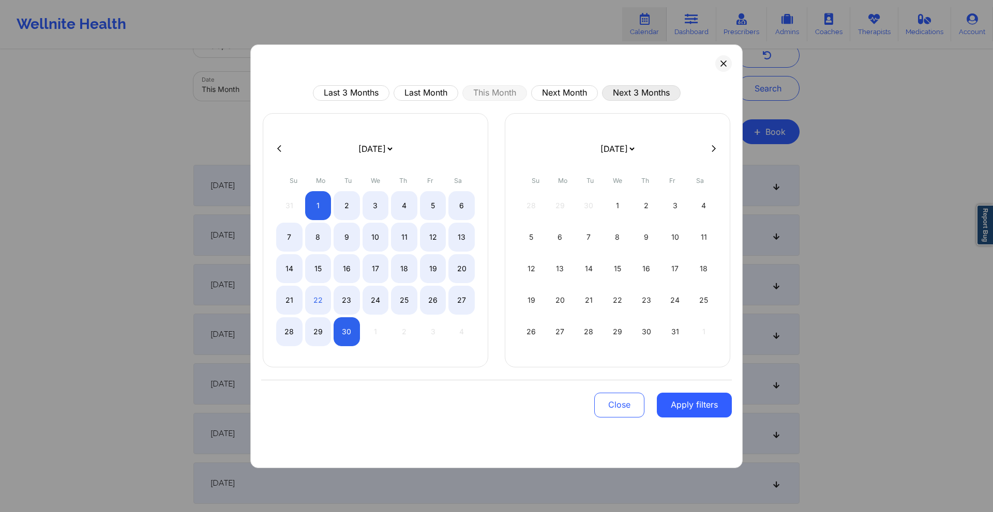
click at [647, 87] on button "Next 3 Months" at bounding box center [641, 93] width 79 height 16
select select "2025-9"
select select "2025-10"
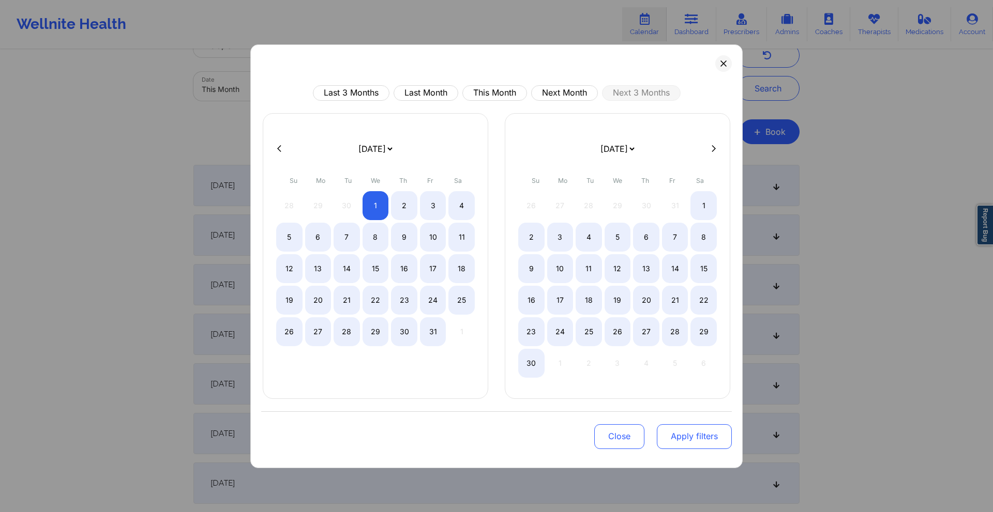
click at [705, 436] on button "Apply filters" at bounding box center [694, 436] width 75 height 25
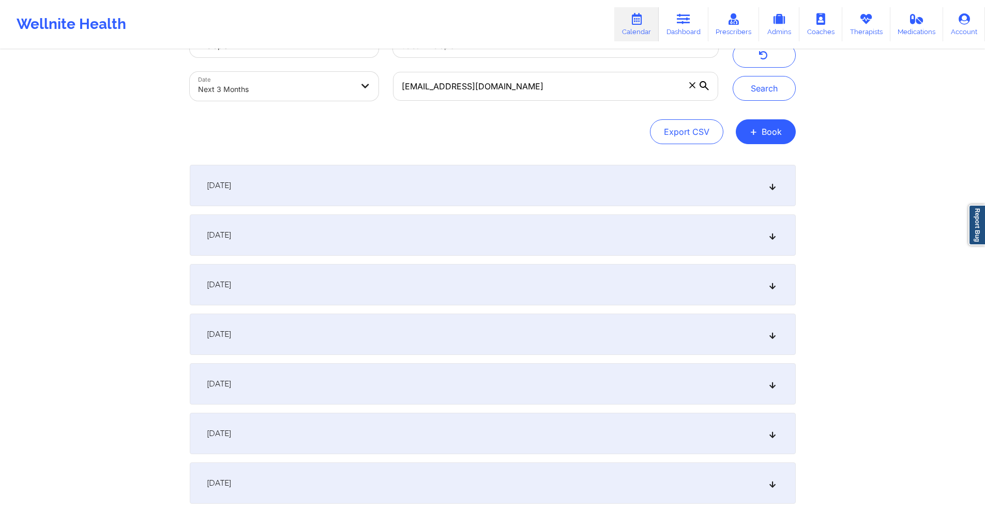
click at [764, 105] on div "Provider Role Therapist Therapist Select Therapist Date Next 3 Months bayareamo…" at bounding box center [493, 64] width 620 height 87
click at [762, 100] on button "Search" at bounding box center [764, 88] width 63 height 25
click at [659, 195] on div "October 3, 2025" at bounding box center [493, 185] width 606 height 41
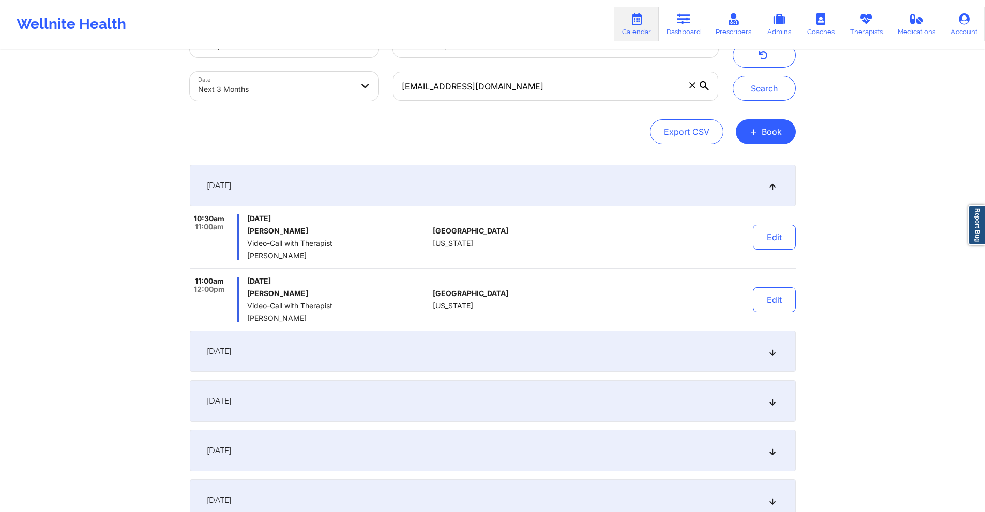
click at [538, 336] on div "October 10, 2025" at bounding box center [493, 351] width 606 height 41
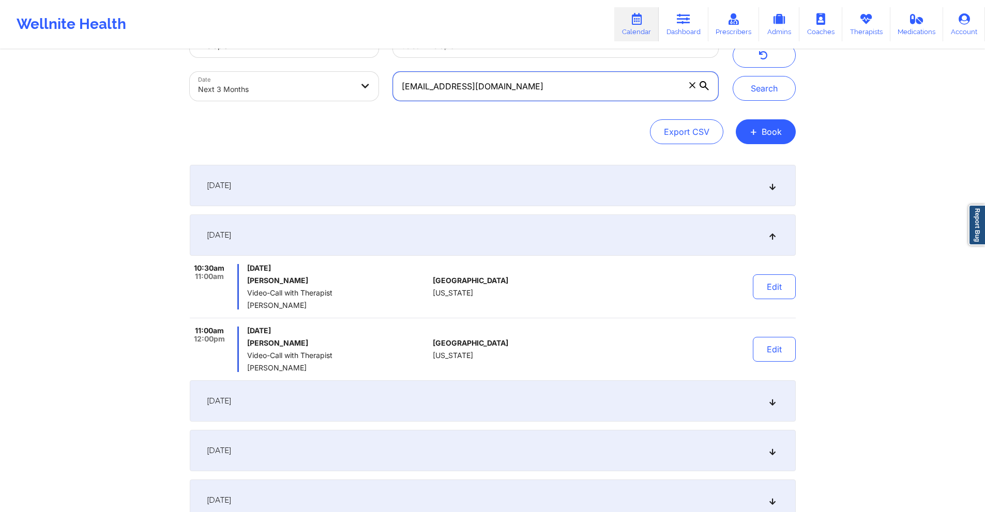
click at [565, 90] on input "bayareamom93@gmail.com" at bounding box center [555, 86] width 325 height 29
paste input "mbeltran0819"
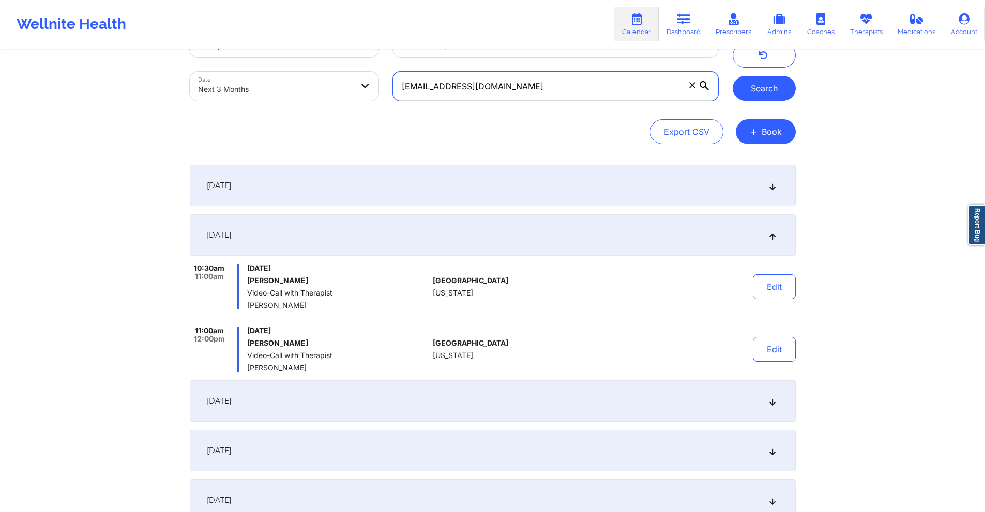
type input "mbeltran0819@gmail.com"
click at [759, 88] on button "Search" at bounding box center [764, 88] width 63 height 25
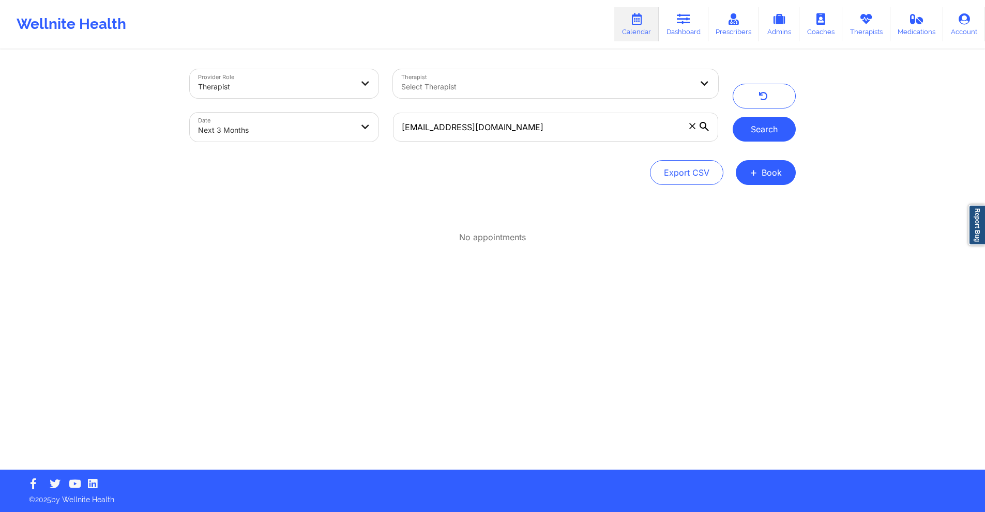
scroll to position [0, 0]
click at [331, 127] on body "Wellnite Health Calendar Dashboard Prescribers Admins Coaches Therapists Medica…" at bounding box center [496, 256] width 993 height 512
select select "2025-9"
select select "2025-10"
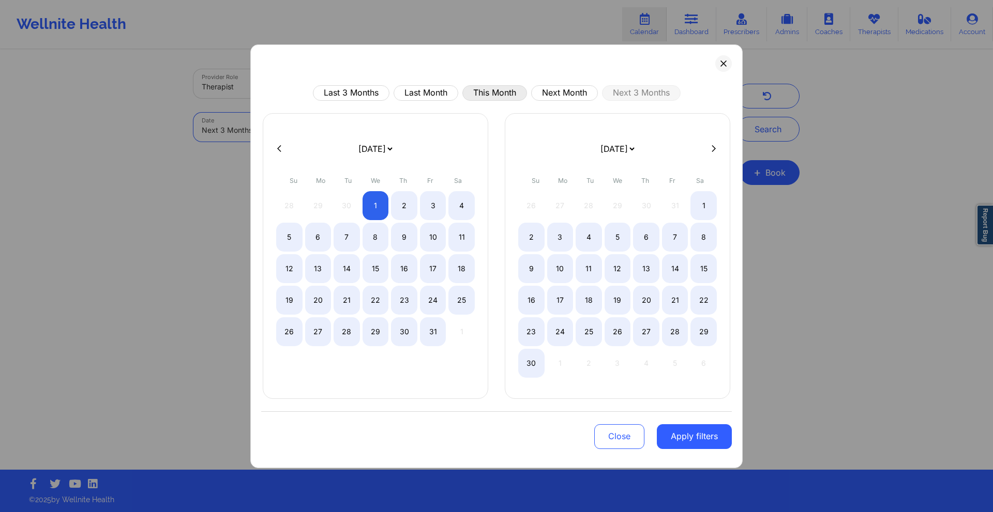
click at [498, 93] on button "This Month" at bounding box center [494, 93] width 65 height 16
select select "2025-8"
select select "2025-9"
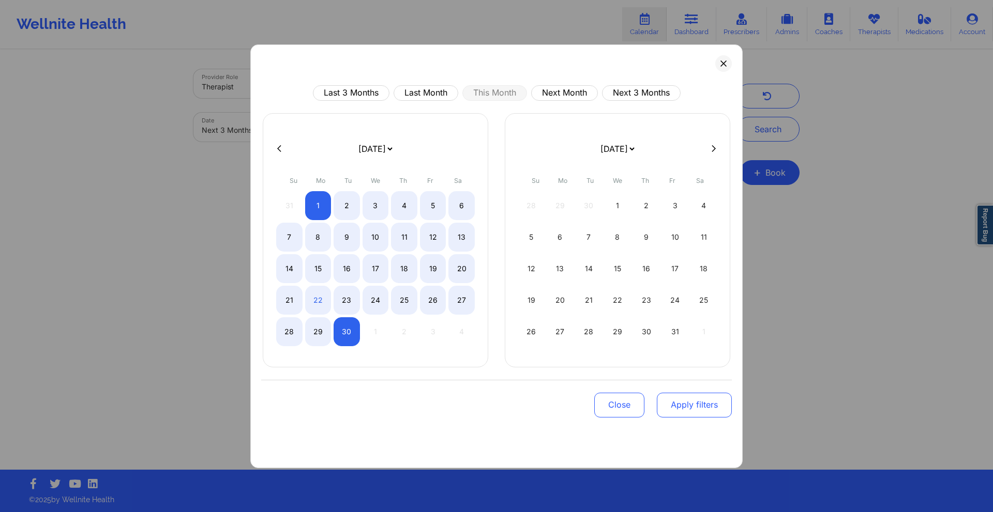
click at [690, 404] on button "Apply filters" at bounding box center [694, 405] width 75 height 25
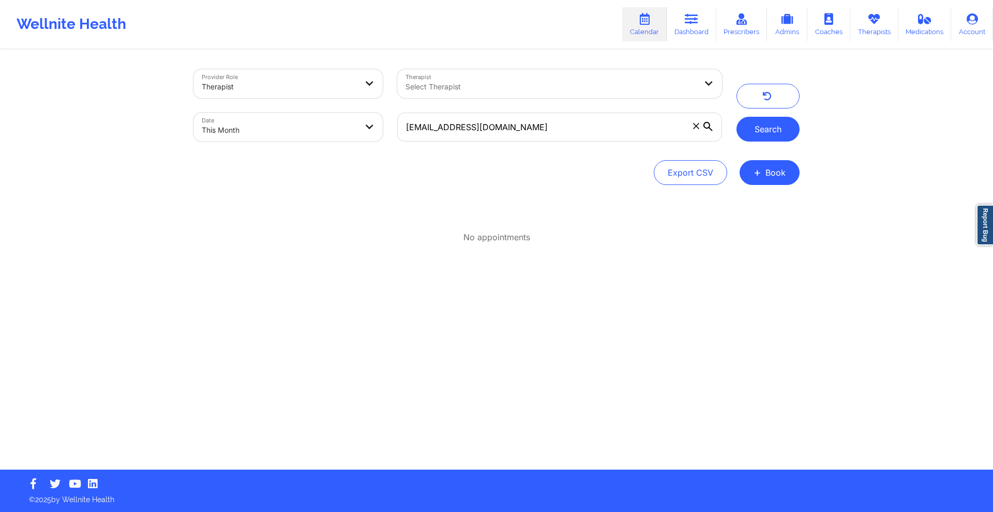
click at [761, 138] on button "Search" at bounding box center [767, 129] width 63 height 25
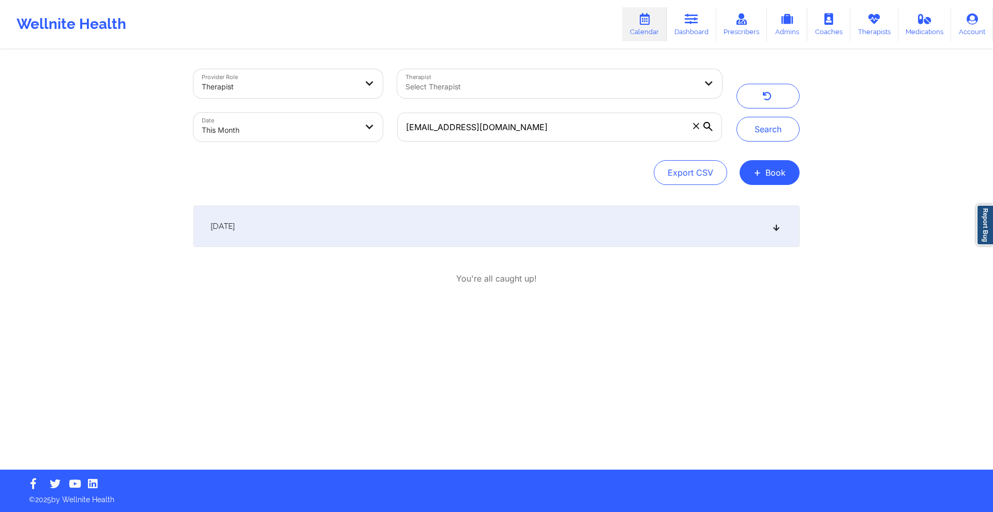
click at [374, 227] on div "September 19, 2025" at bounding box center [496, 226] width 606 height 41
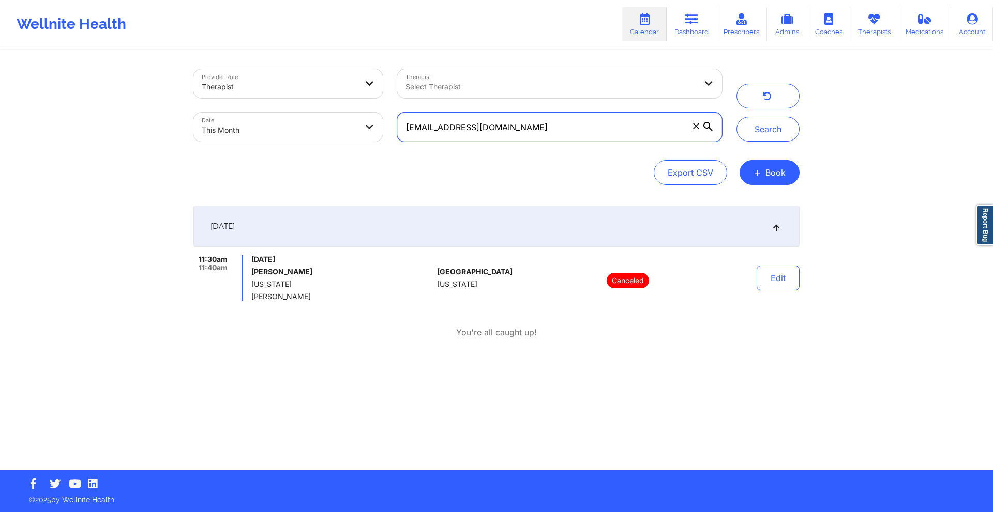
click at [523, 129] on input "mbeltran0819@gmail.com" at bounding box center [559, 127] width 325 height 29
click at [768, 125] on button "Search" at bounding box center [767, 129] width 63 height 25
click at [176, 338] on div "Provider Role Therapist Therapist Select Therapist Date This Month mbeltran0819…" at bounding box center [496, 235] width 993 height 470
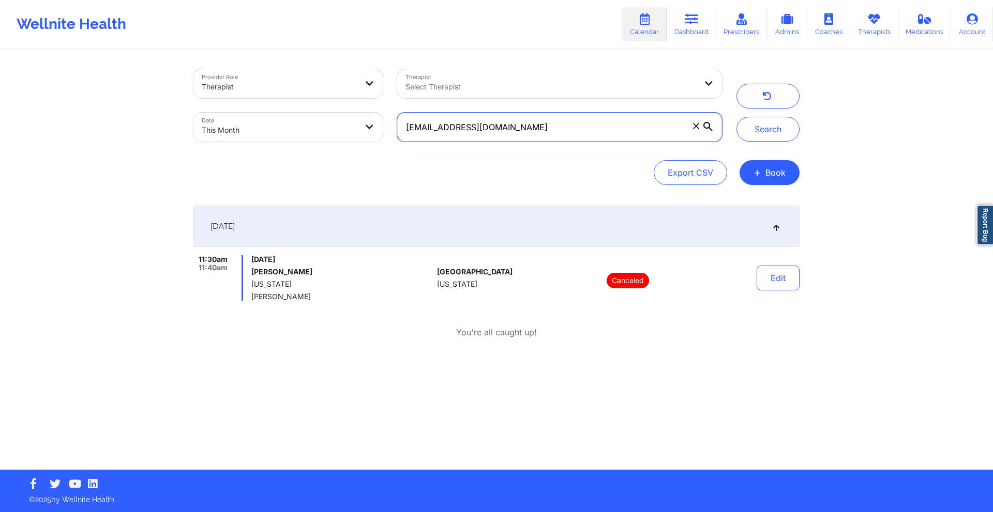
click at [584, 121] on input "mbeltran0819@gmail.com" at bounding box center [559, 127] width 325 height 29
paste input "ayoka.baptiste"
type input "ayoka.baptiste@gmail.com"
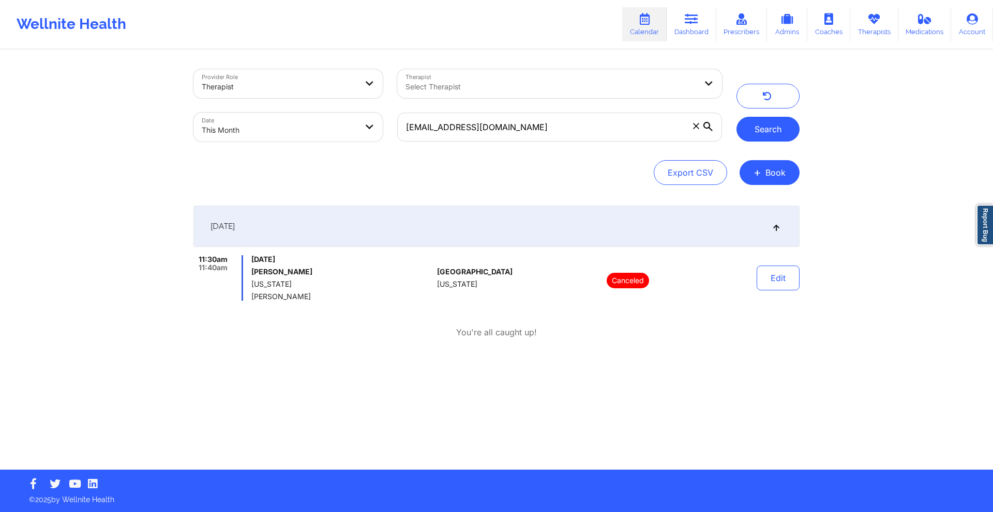
click at [782, 130] on button "Search" at bounding box center [767, 129] width 63 height 25
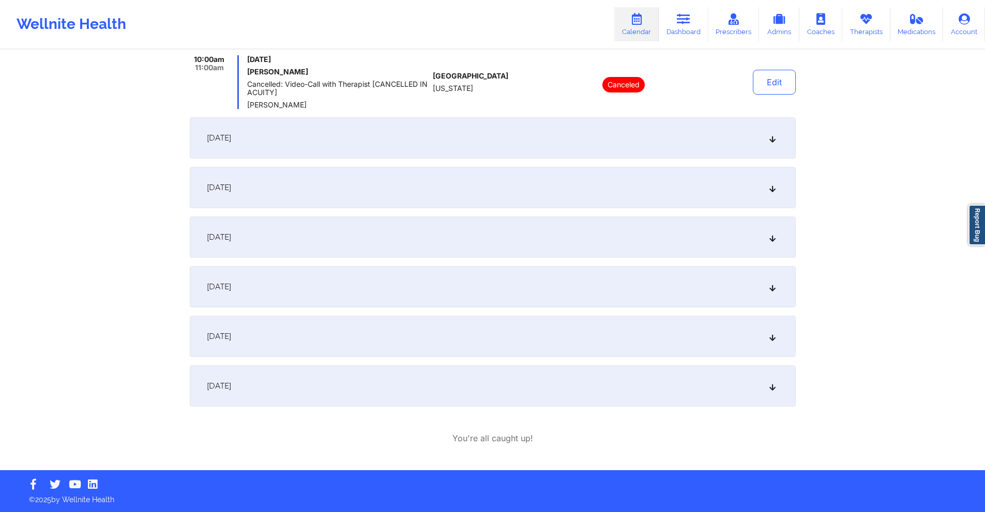
click at [607, 234] on div "September 14, 2025" at bounding box center [493, 237] width 606 height 41
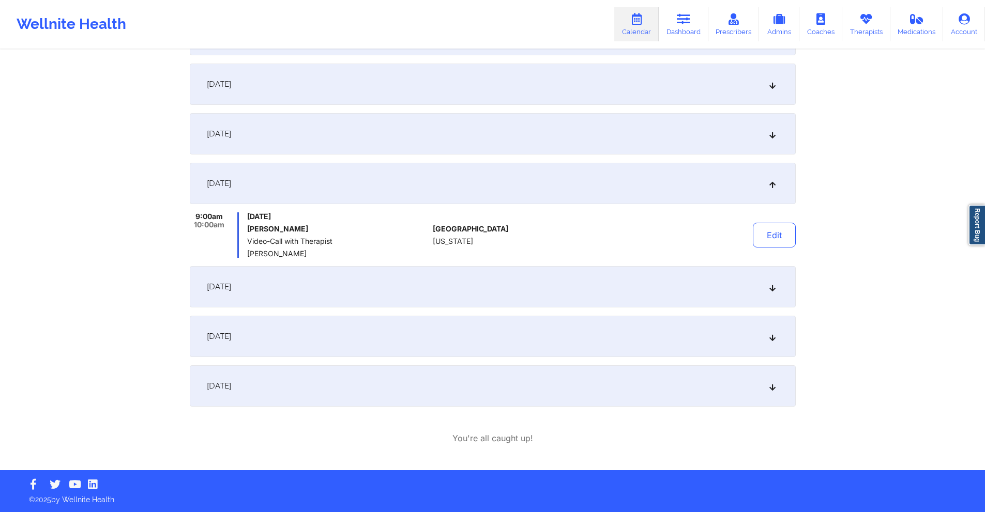
scroll to position [192, 0]
click at [581, 283] on div "September 21, 2025" at bounding box center [493, 286] width 606 height 41
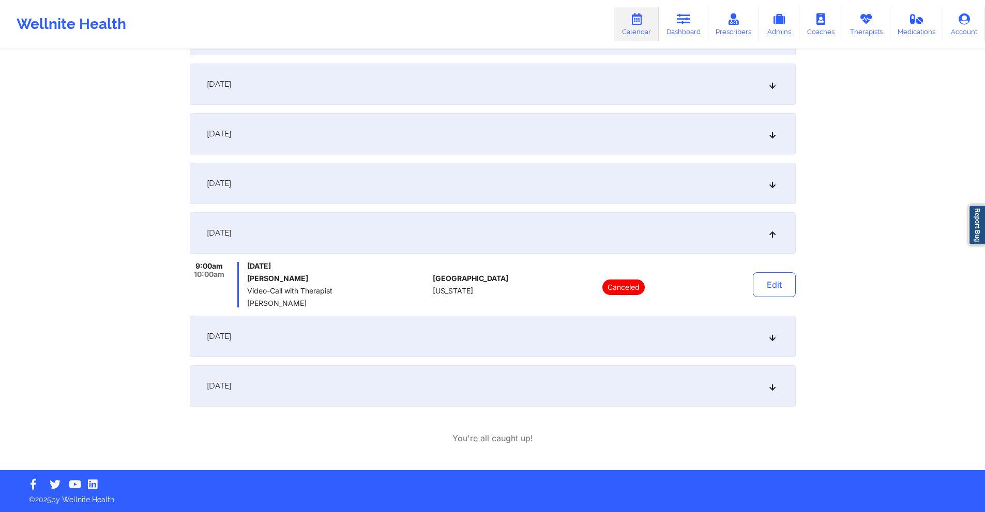
click at [558, 330] on div "September 22, 2025" at bounding box center [493, 336] width 606 height 41
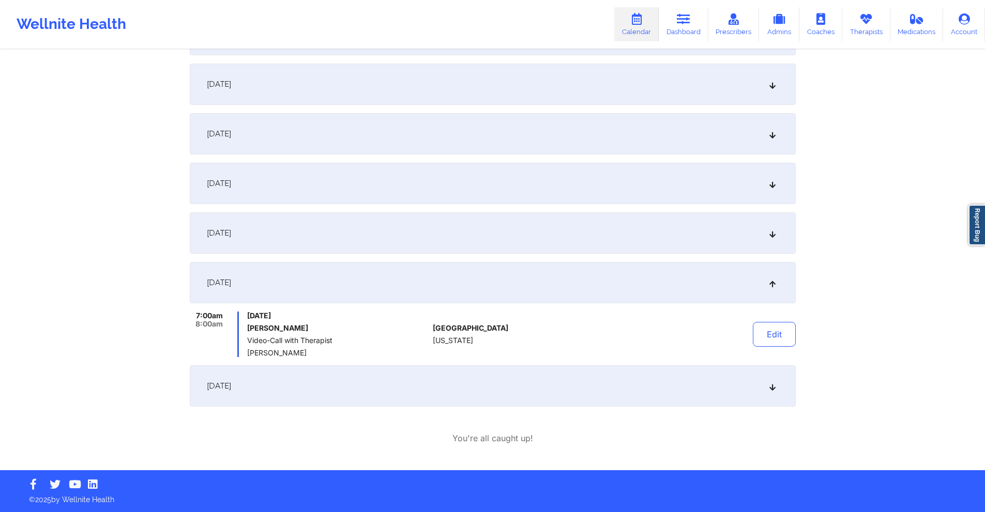
click at [540, 377] on div "September 28, 2025" at bounding box center [493, 386] width 606 height 41
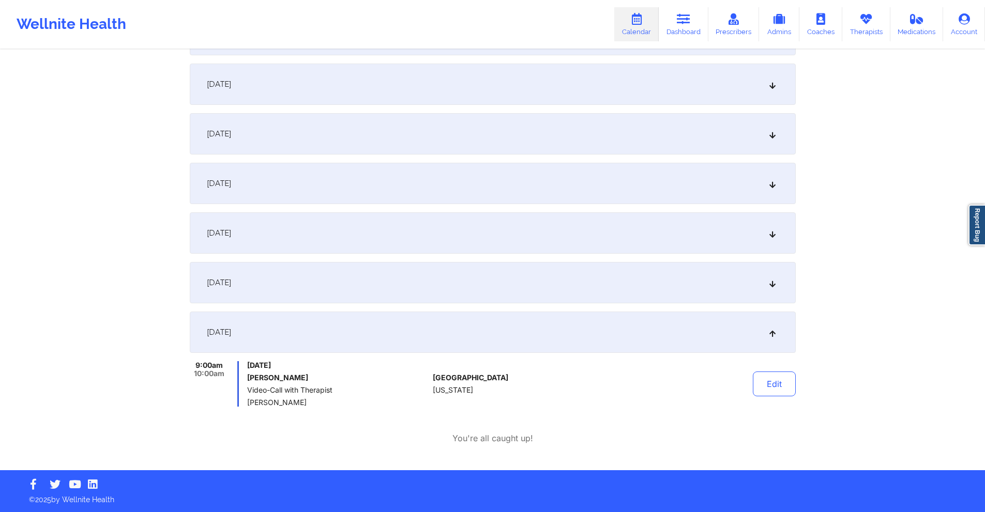
click at [272, 270] on div "September 22, 2025" at bounding box center [493, 282] width 606 height 41
